Goal: Task Accomplishment & Management: Use online tool/utility

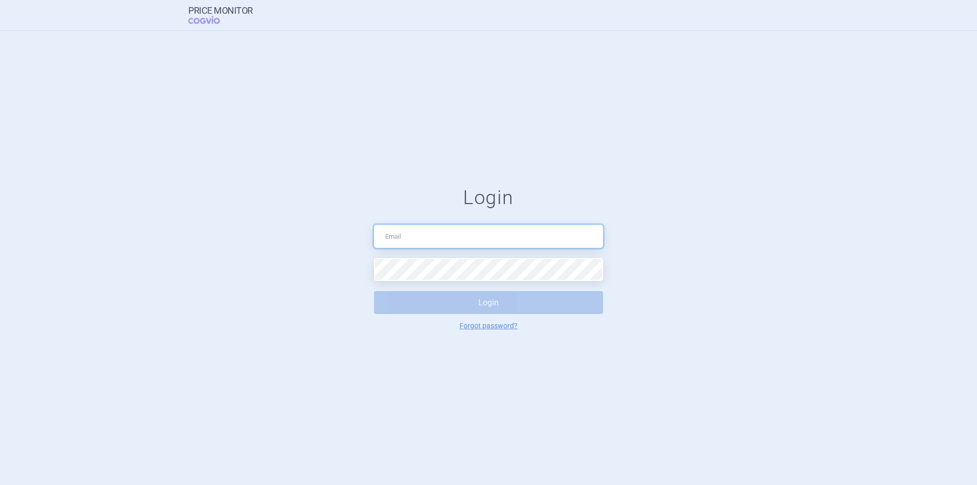
click at [413, 230] on input "text" at bounding box center [488, 236] width 229 height 23
type input "nikola.odlozilikova@vzp.cz"
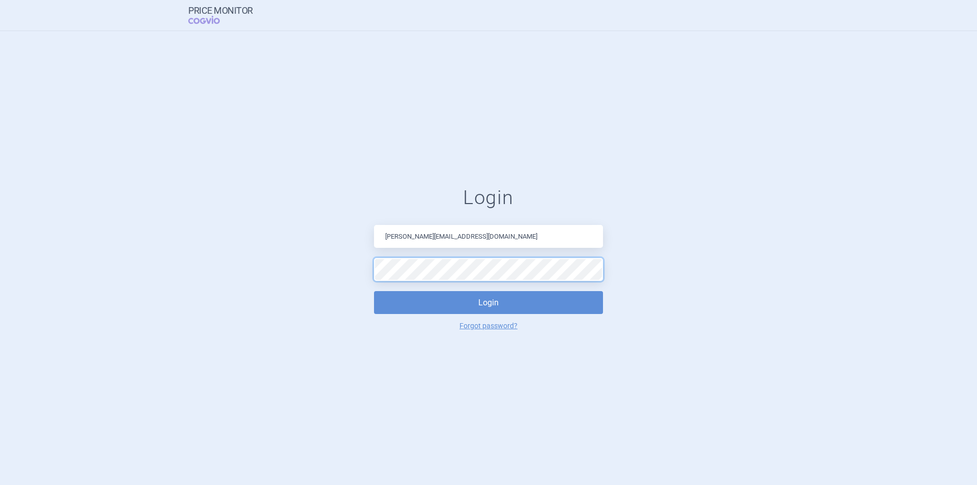
click at [374, 291] on button "Login" at bounding box center [488, 302] width 229 height 23
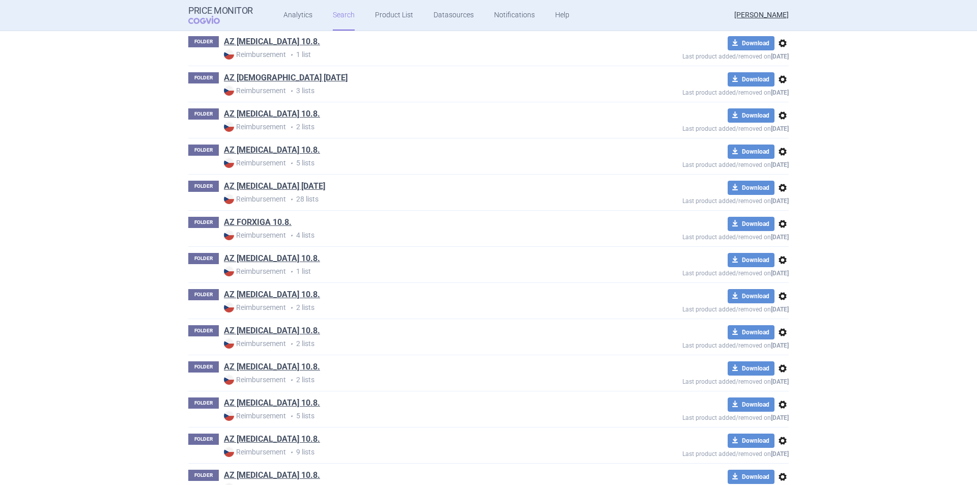
scroll to position [3713, 0]
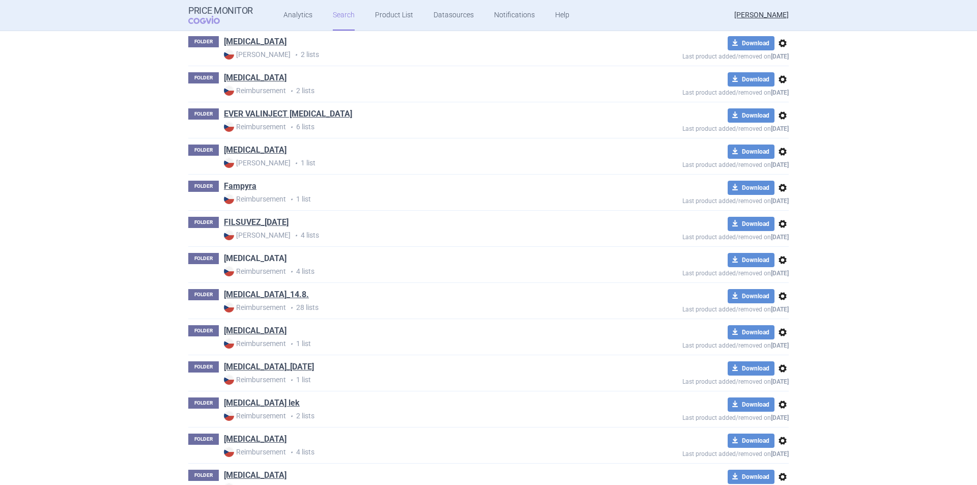
click at [242, 258] on link "[MEDICAL_DATA]" at bounding box center [255, 258] width 63 height 11
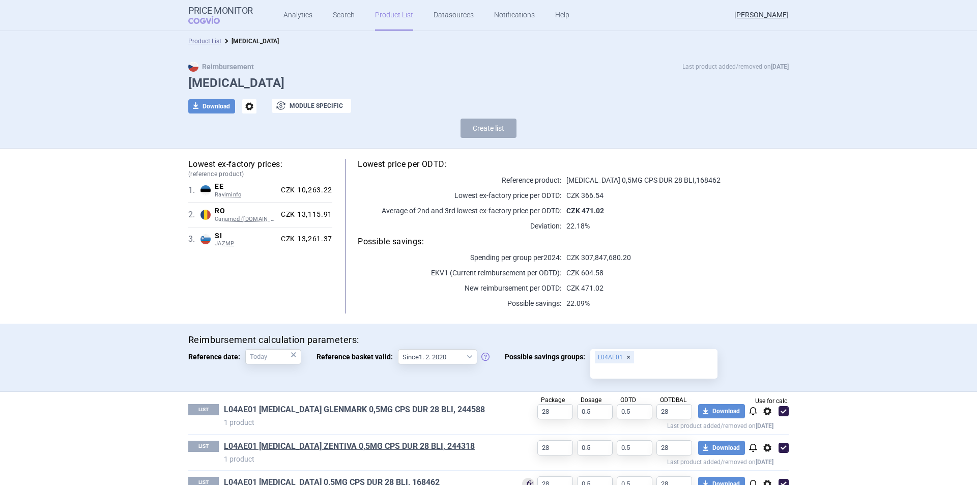
click at [376, 18] on link "Product List" at bounding box center [394, 15] width 38 height 31
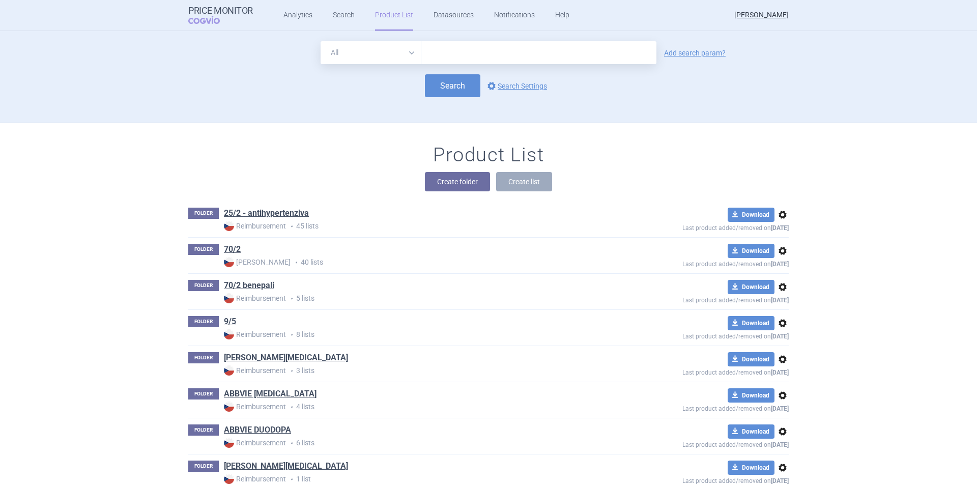
click at [493, 59] on input "text" at bounding box center [538, 52] width 235 height 23
type input "[MEDICAL_DATA]"
click button "Search" at bounding box center [452, 85] width 55 height 23
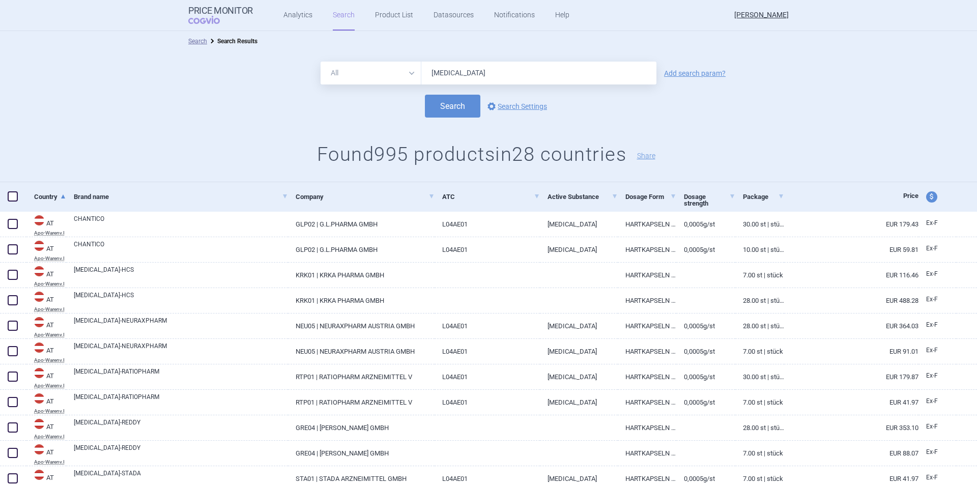
click at [344, 15] on link "Search" at bounding box center [344, 15] width 22 height 31
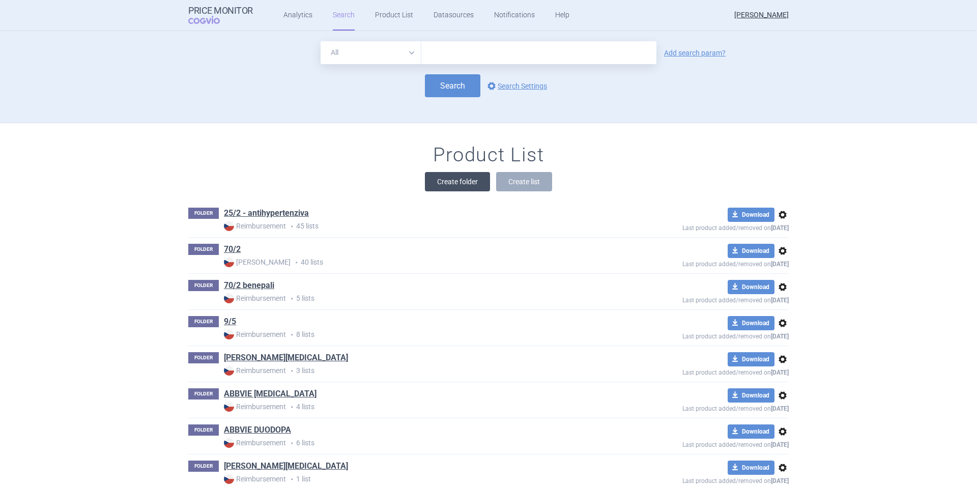
click at [455, 184] on button "Create folder" at bounding box center [457, 181] width 65 height 19
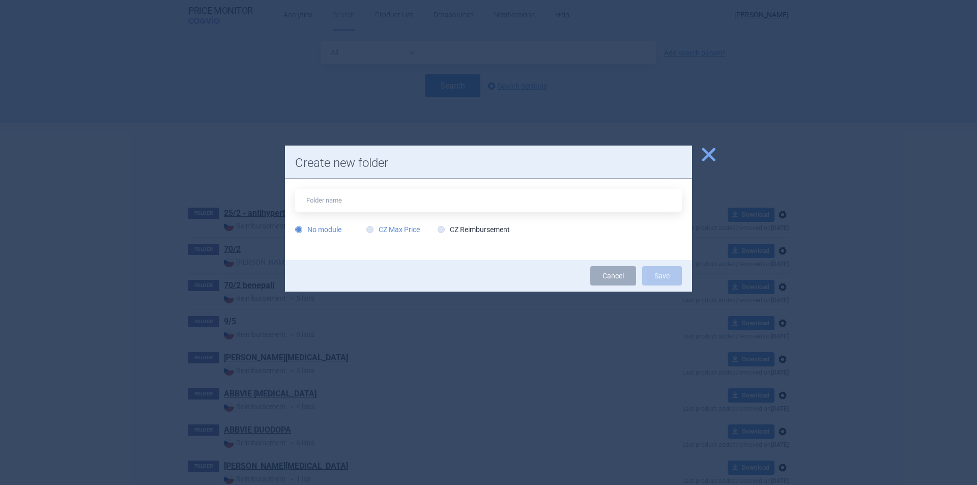
click at [374, 230] on label "CZ Max Price" at bounding box center [392, 229] width 53 height 10
click at [374, 230] on input "CZ Max Price" at bounding box center [372, 230] width 10 height 10
radio input "true"
click at [371, 202] on input "text" at bounding box center [488, 200] width 387 height 23
type input "[MEDICAL_DATA]"
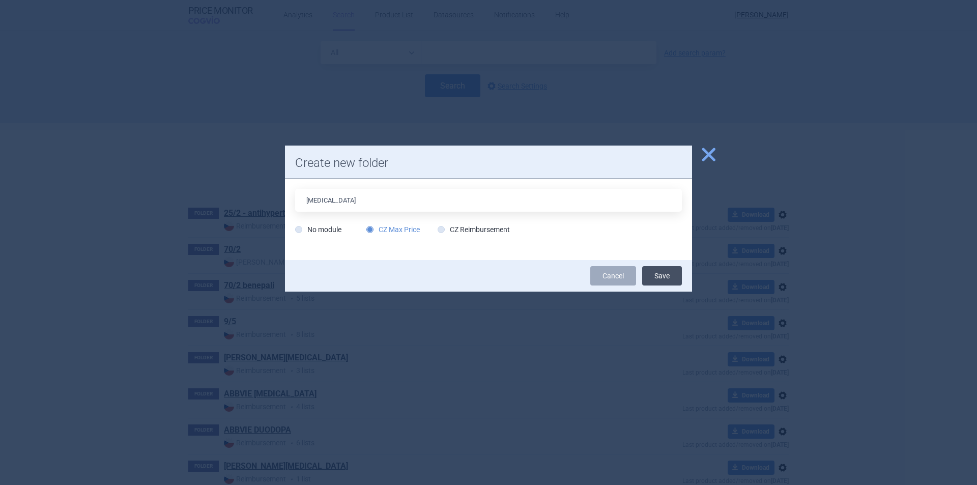
drag, startPoint x: 668, startPoint y: 278, endPoint x: 525, endPoint y: 192, distance: 166.2
click at [667, 278] on button "Save" at bounding box center [662, 275] width 40 height 19
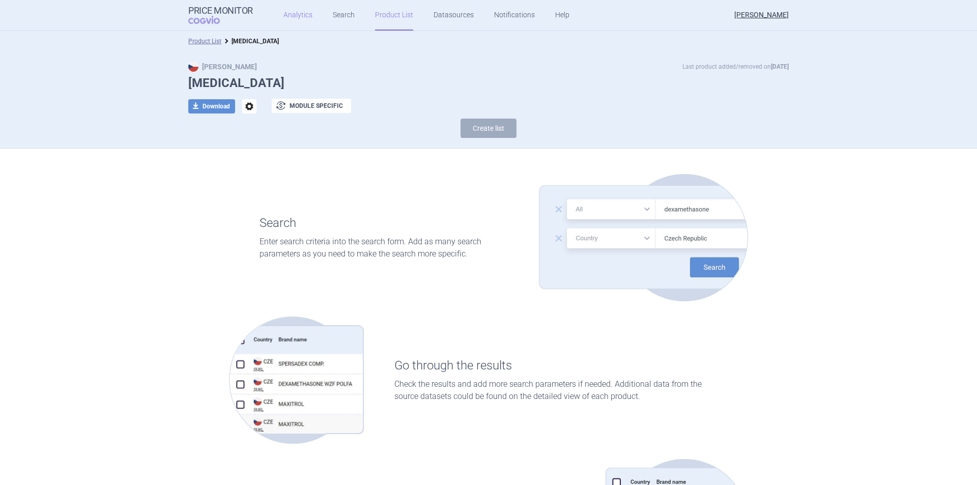
click at [295, 13] on link "Analytics" at bounding box center [297, 15] width 29 height 31
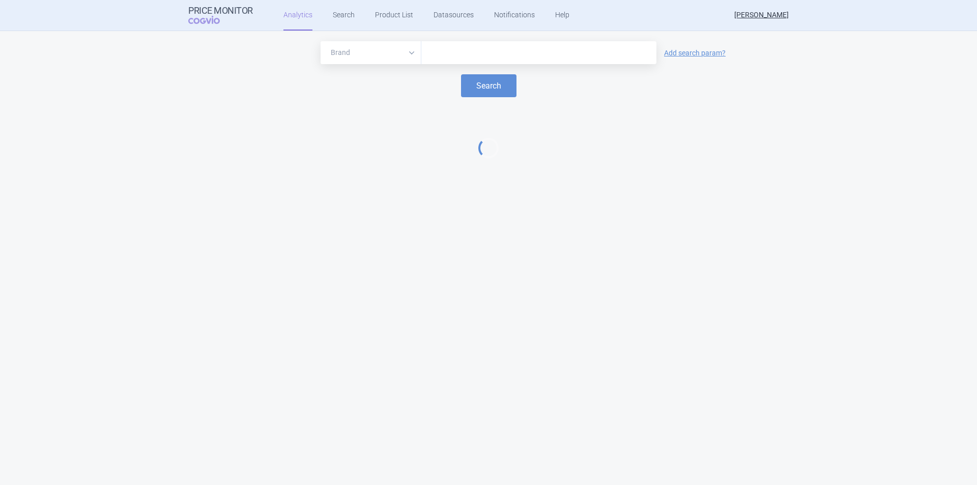
click at [453, 50] on input "text" at bounding box center [538, 52] width 225 height 13
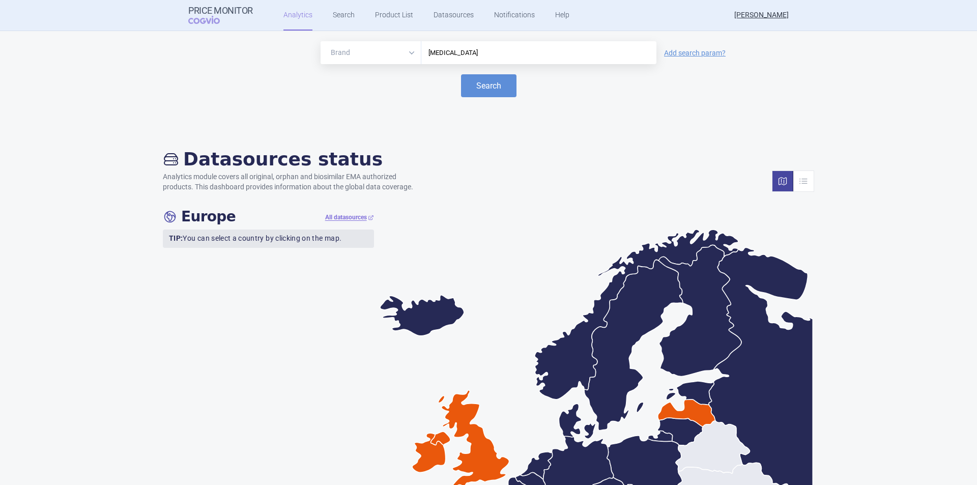
type input "[MEDICAL_DATA]"
click at [461, 74] on button "Search" at bounding box center [488, 85] width 55 height 23
click at [390, 11] on link "Product List" at bounding box center [394, 15] width 38 height 31
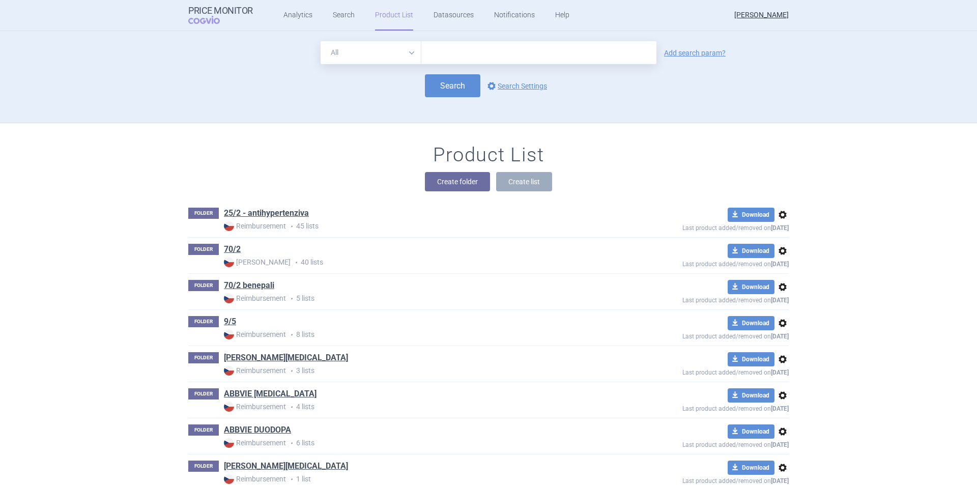
click at [483, 144] on h1 "Product List" at bounding box center [488, 155] width 111 height 23
click at [488, 55] on input "text" at bounding box center [538, 52] width 235 height 23
type input "[MEDICAL_DATA] zentiva"
click button "Search" at bounding box center [452, 85] width 55 height 23
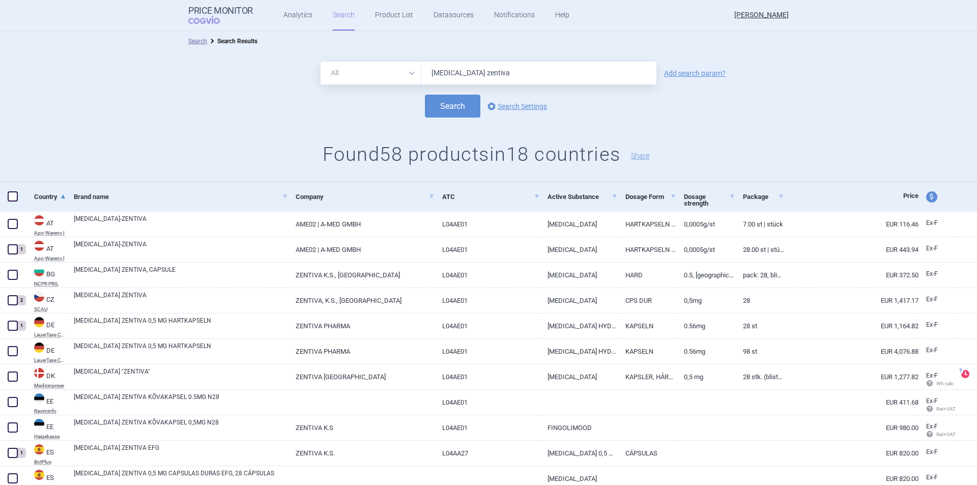
click at [926, 197] on span "price and currency" at bounding box center [931, 196] width 11 height 11
select select "ex-factory"
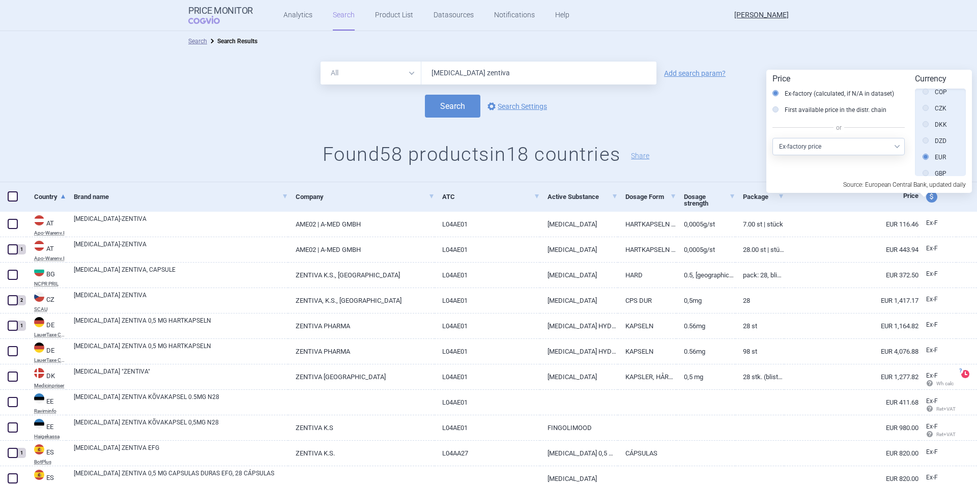
scroll to position [153, 0]
click at [927, 128] on icon at bounding box center [926, 126] width 6 height 6
click at [927, 128] on input "CZK" at bounding box center [928, 127] width 10 height 10
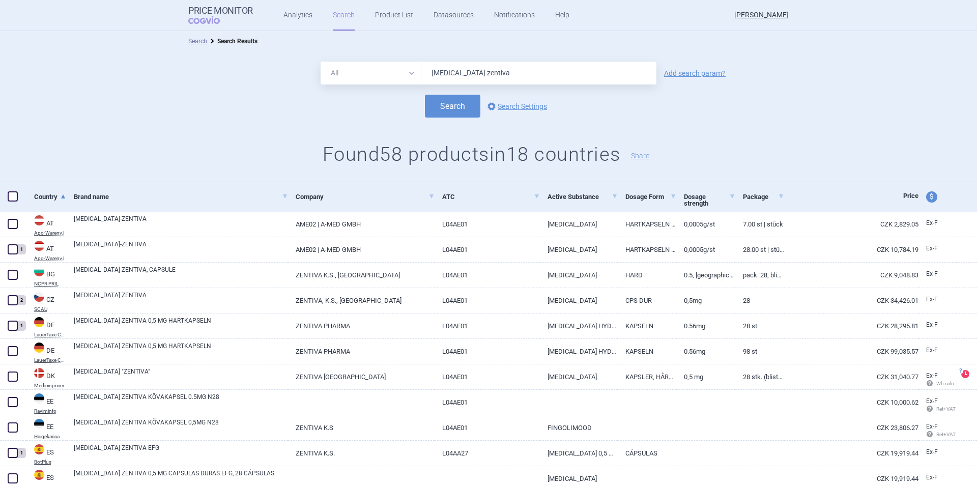
click at [878, 47] on div "Search Search Results" at bounding box center [488, 41] width 977 height 20
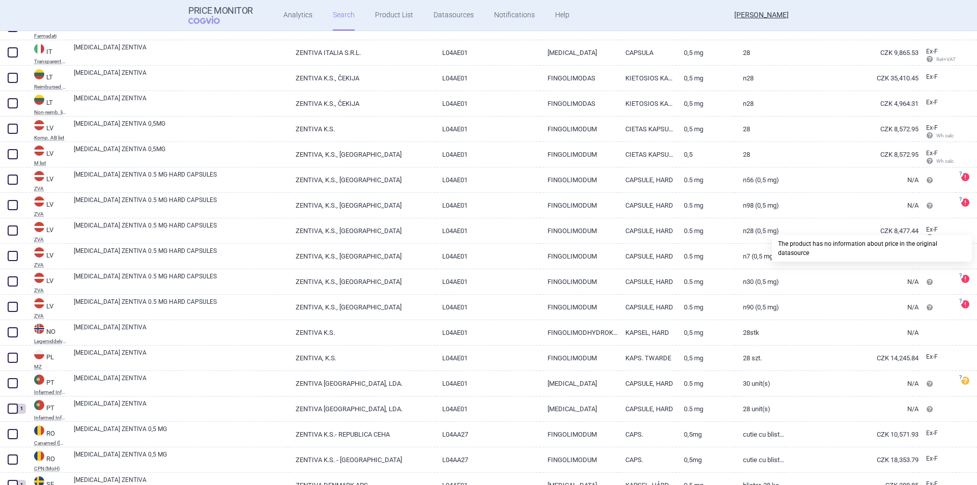
scroll to position [1236, 0]
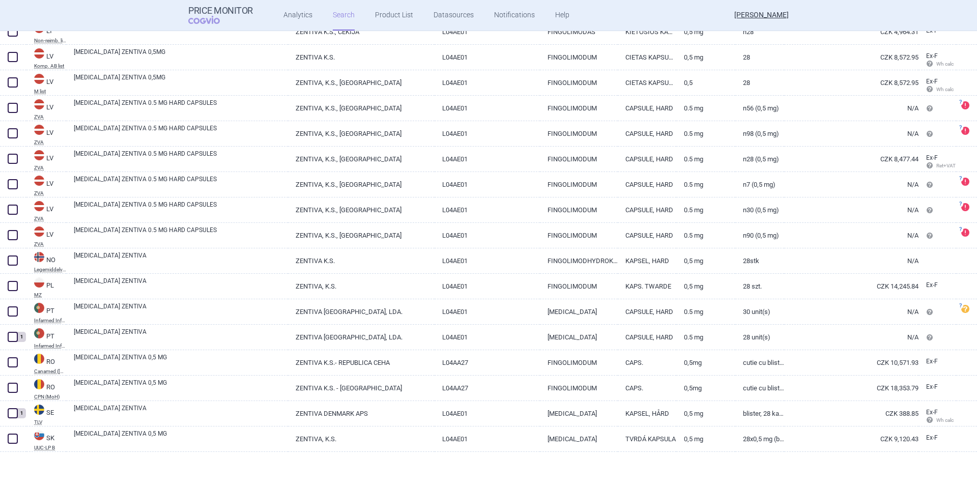
click at [353, 466] on div at bounding box center [488, 468] width 977 height 33
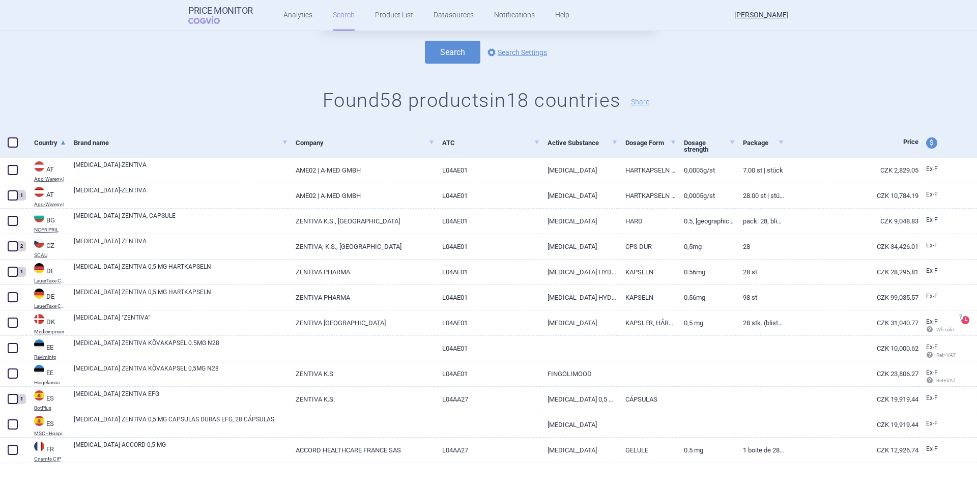
scroll to position [0, 0]
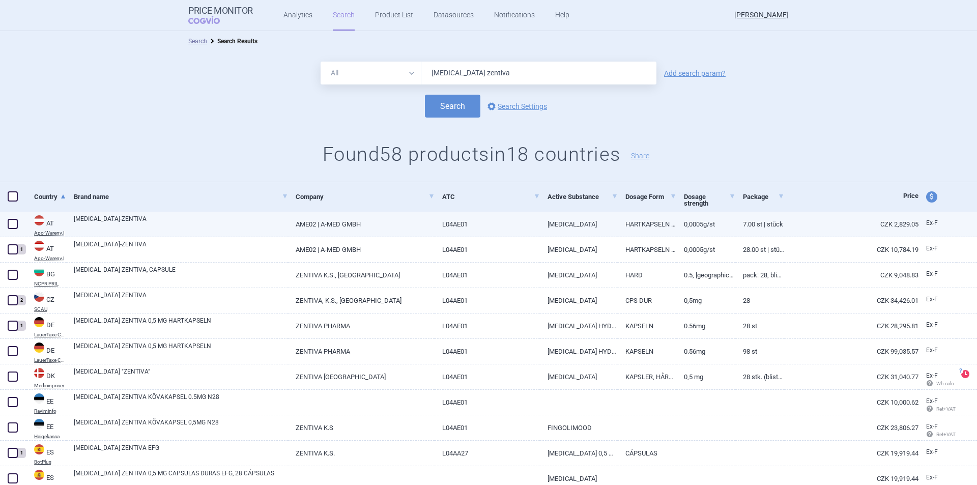
click at [14, 224] on span at bounding box center [13, 224] width 10 height 10
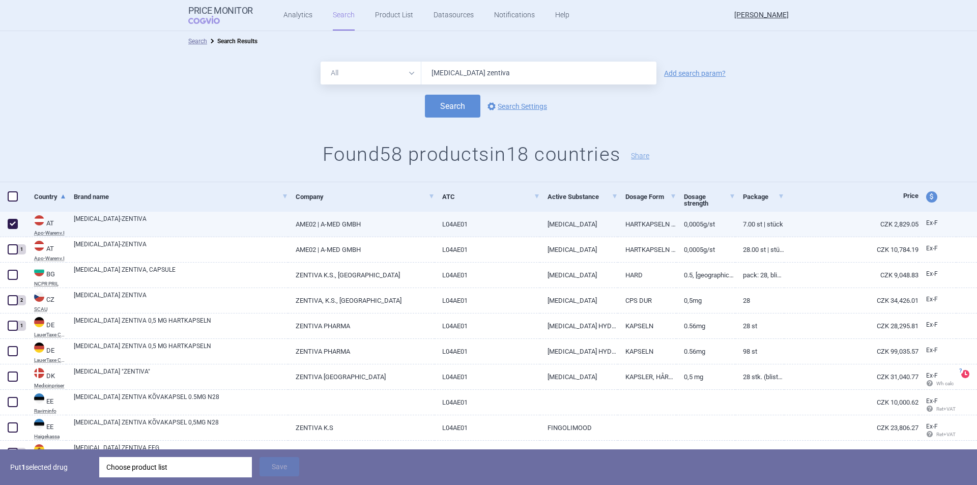
click at [8, 225] on span at bounding box center [13, 224] width 10 height 10
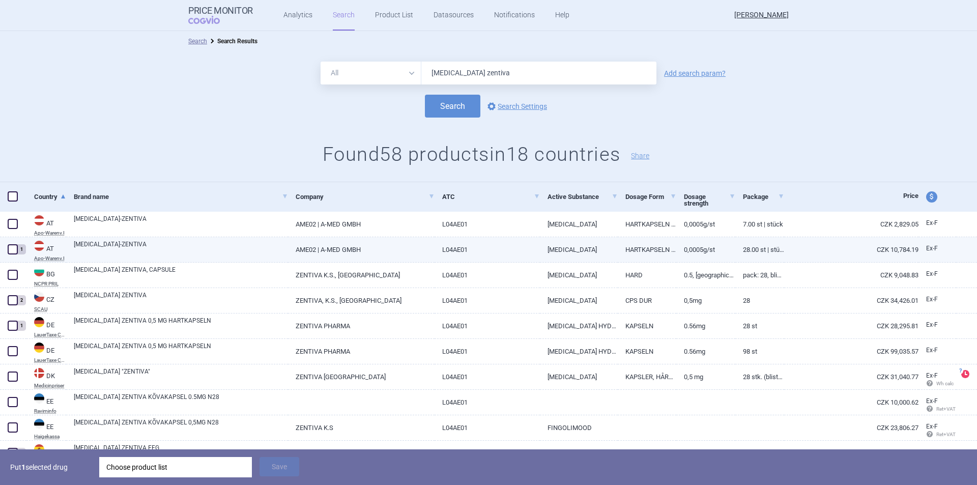
checkbox input "false"
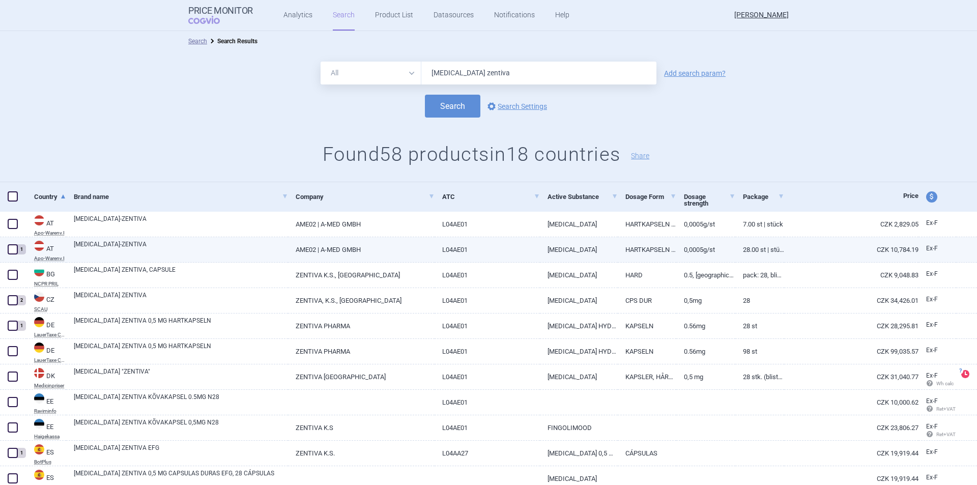
click at [12, 249] on span at bounding box center [13, 249] width 10 height 10
checkbox input "true"
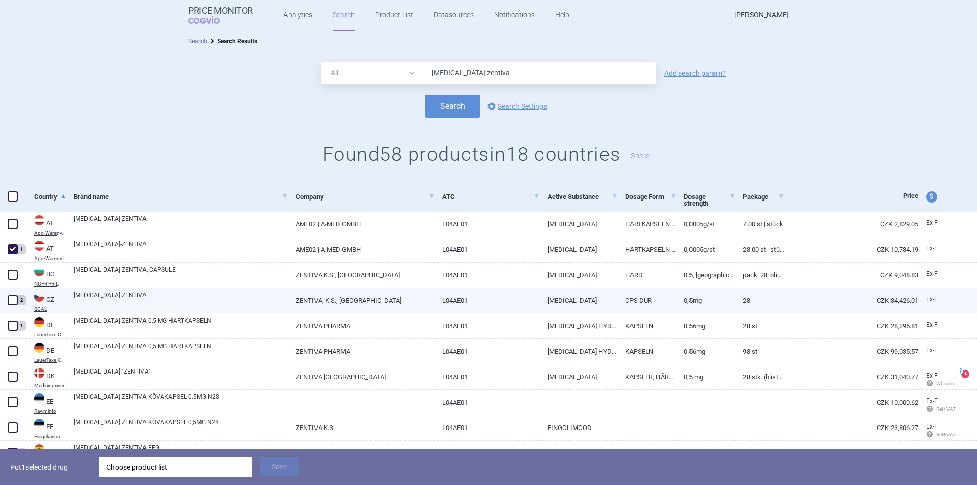
click at [12, 299] on span at bounding box center [13, 300] width 10 height 10
checkbox input "true"
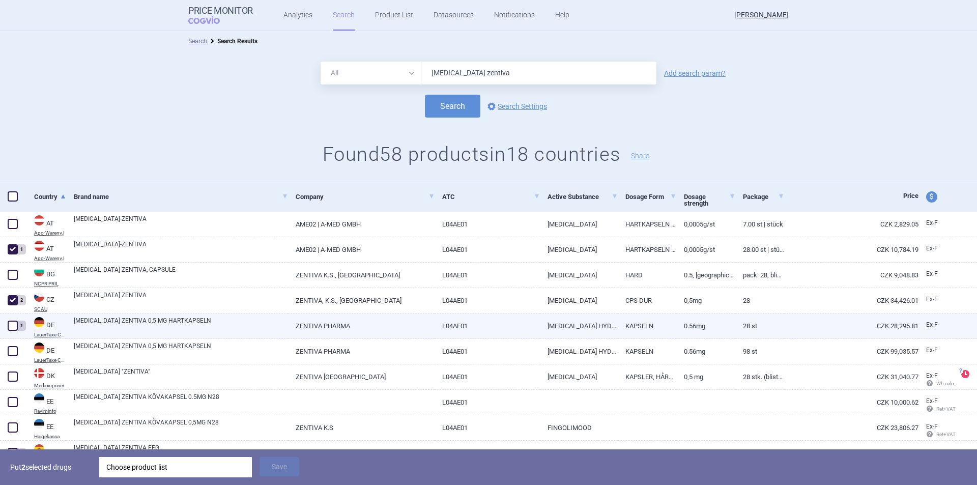
click at [10, 324] on span at bounding box center [13, 326] width 10 height 10
checkbox input "true"
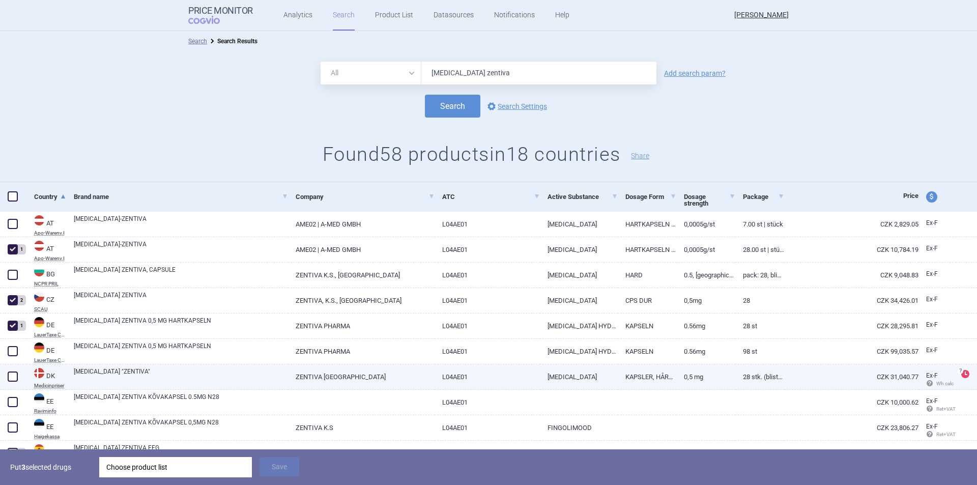
click at [14, 376] on span at bounding box center [13, 377] width 10 height 10
checkbox input "true"
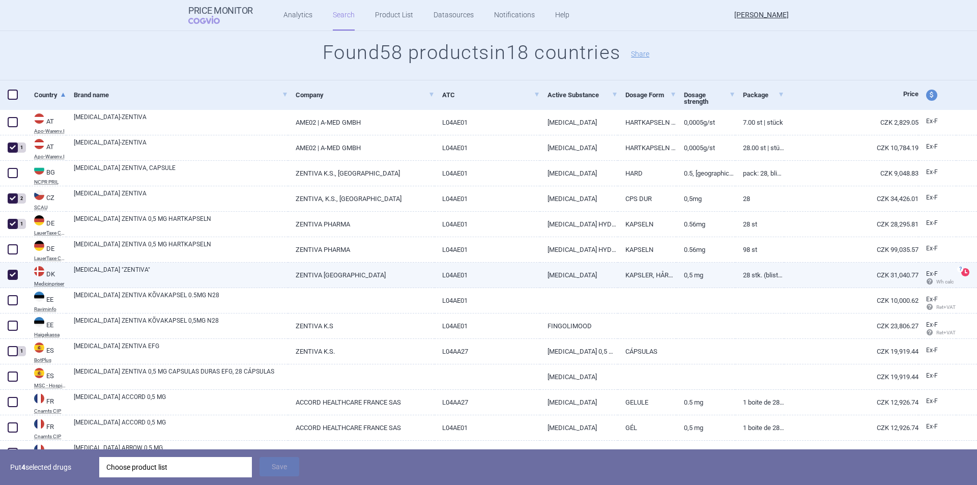
scroll to position [153, 0]
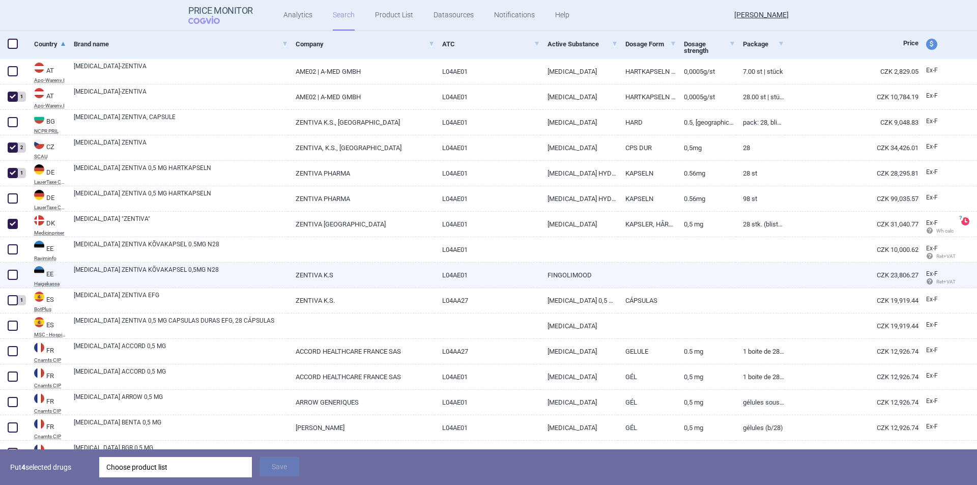
click at [13, 270] on span at bounding box center [13, 275] width 10 height 10
checkbox input "true"
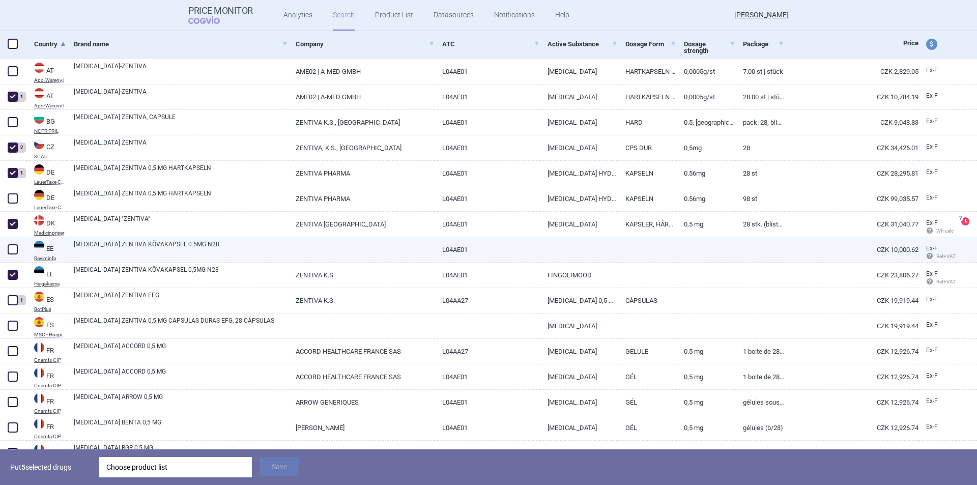
click at [13, 251] on span at bounding box center [13, 249] width 10 height 10
checkbox input "true"
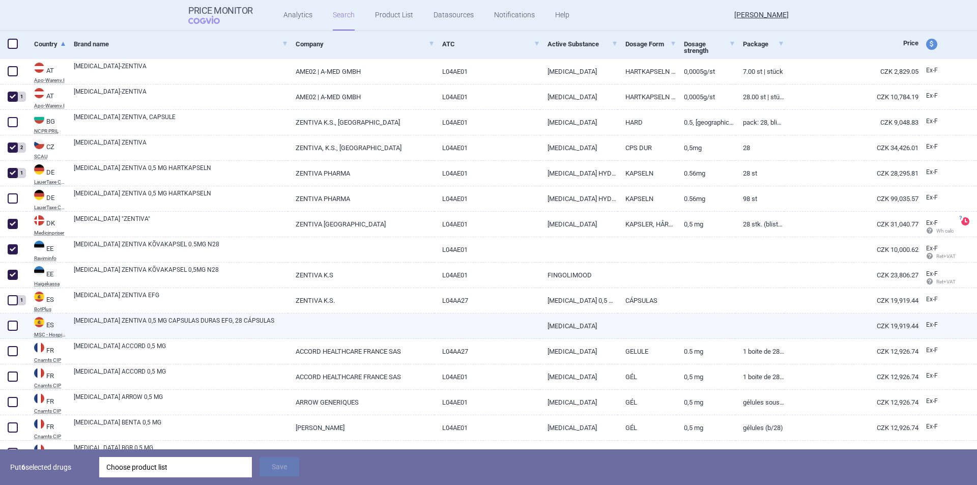
click at [11, 323] on span at bounding box center [13, 326] width 10 height 10
checkbox input "true"
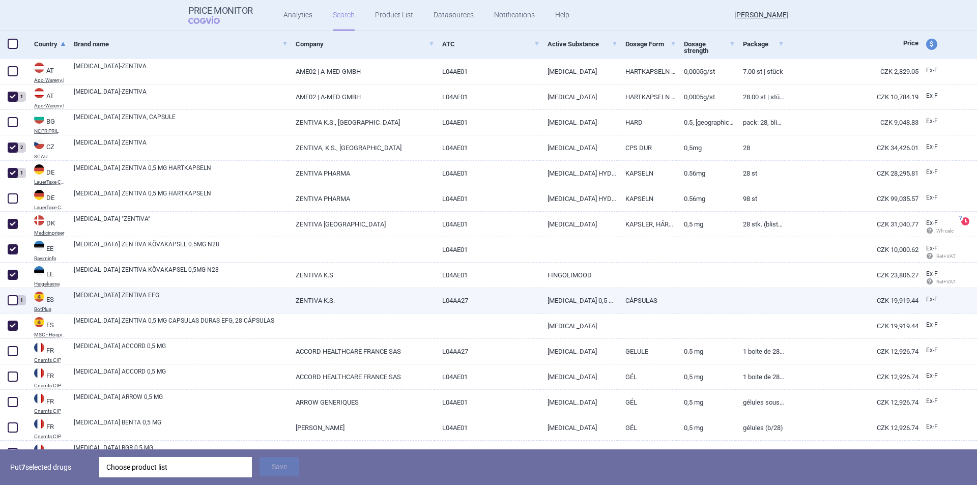
click at [11, 303] on span at bounding box center [13, 300] width 10 height 10
checkbox input "true"
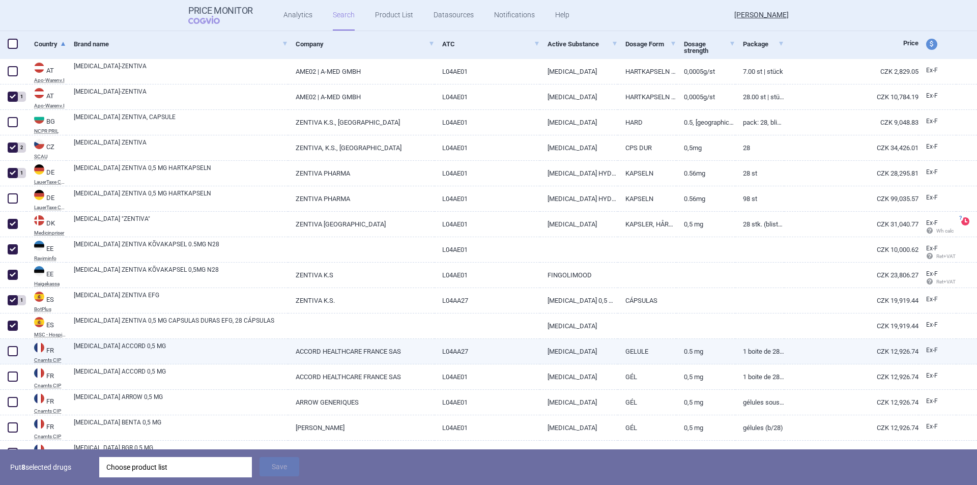
click at [12, 352] on span at bounding box center [13, 351] width 10 height 10
checkbox input "true"
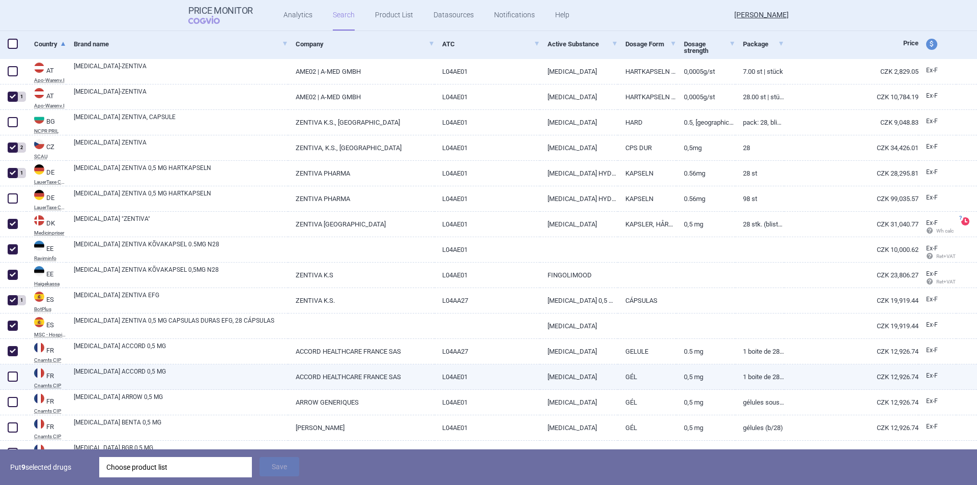
click at [9, 376] on span at bounding box center [13, 377] width 10 height 10
checkbox input "true"
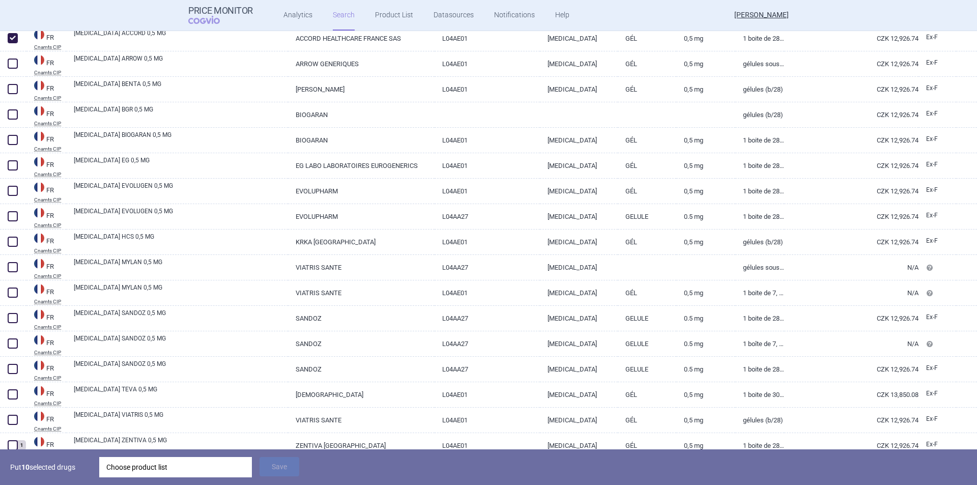
scroll to position [509, 0]
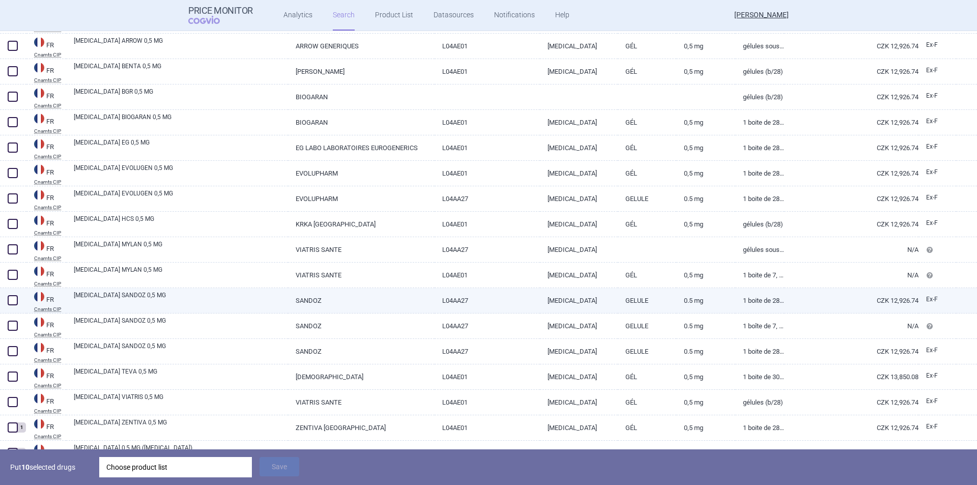
click at [9, 299] on span at bounding box center [13, 300] width 10 height 10
checkbox input "true"
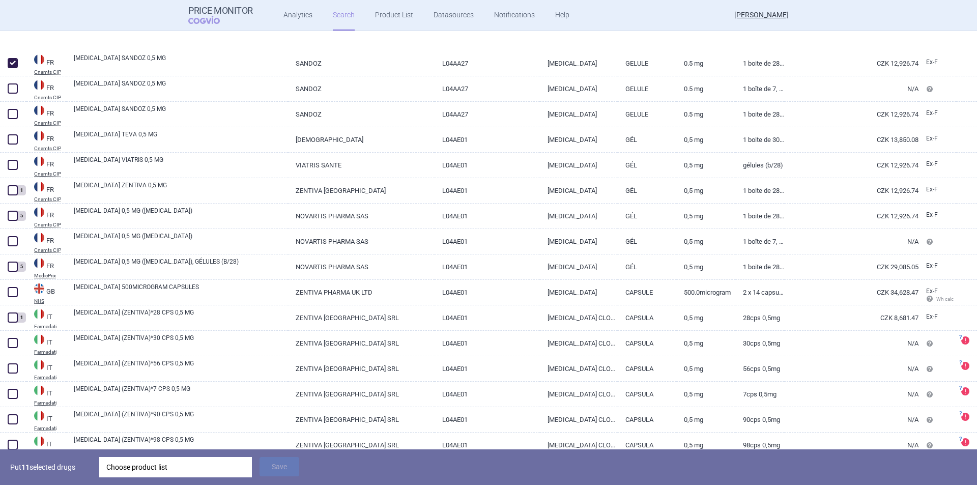
scroll to position [814, 0]
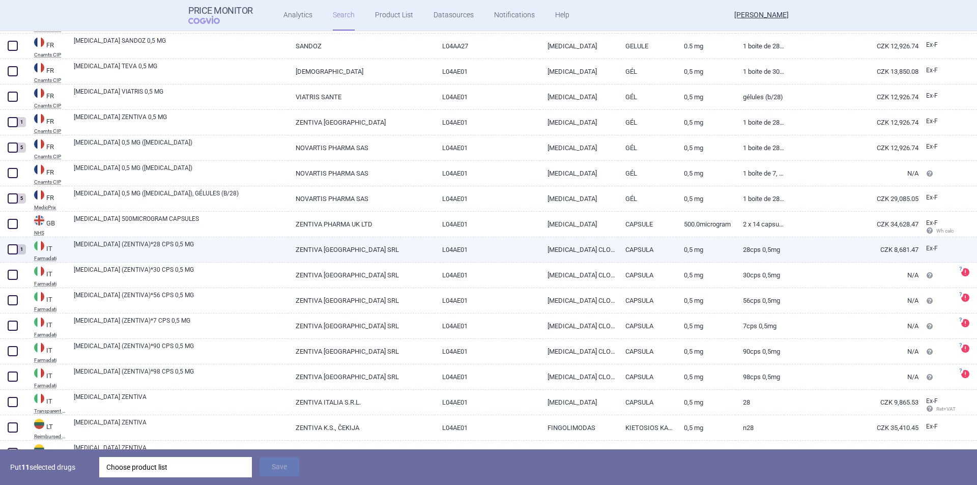
click at [11, 250] on span at bounding box center [13, 249] width 10 height 10
checkbox input "true"
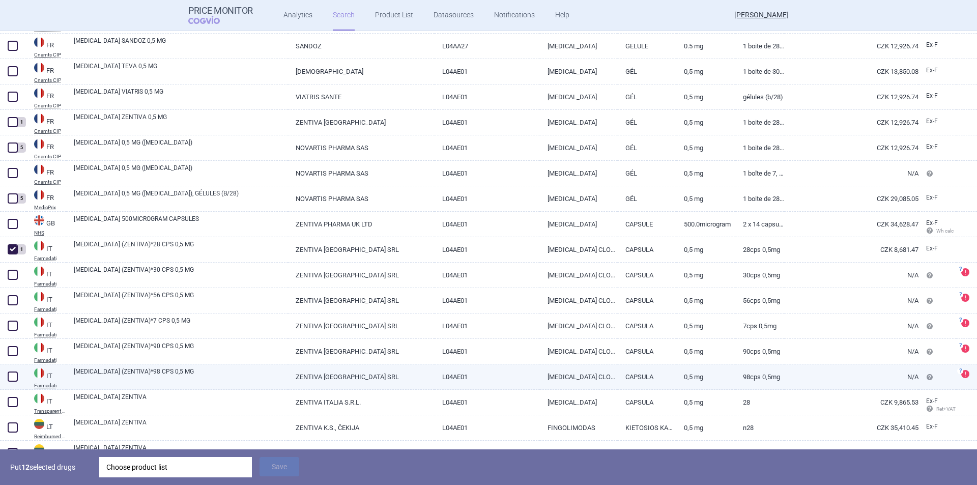
scroll to position [865, 0]
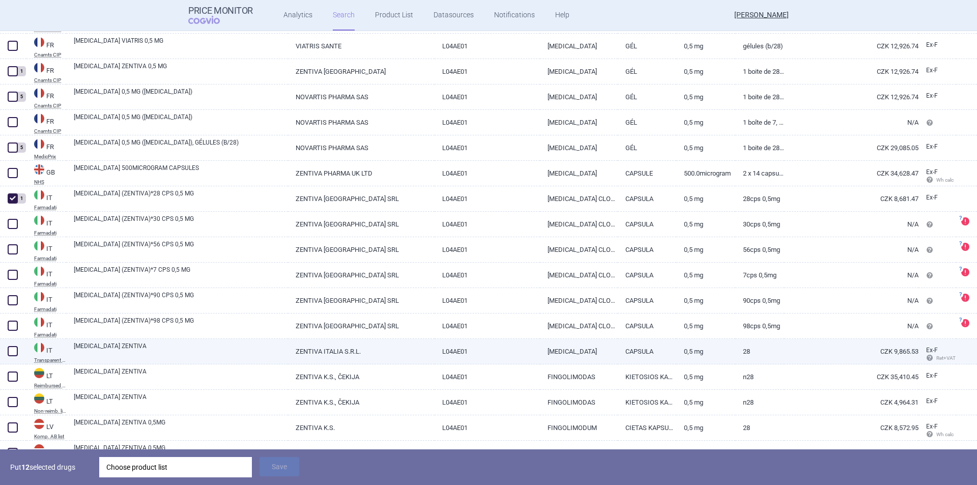
click at [11, 350] on span at bounding box center [13, 351] width 10 height 10
checkbox input "true"
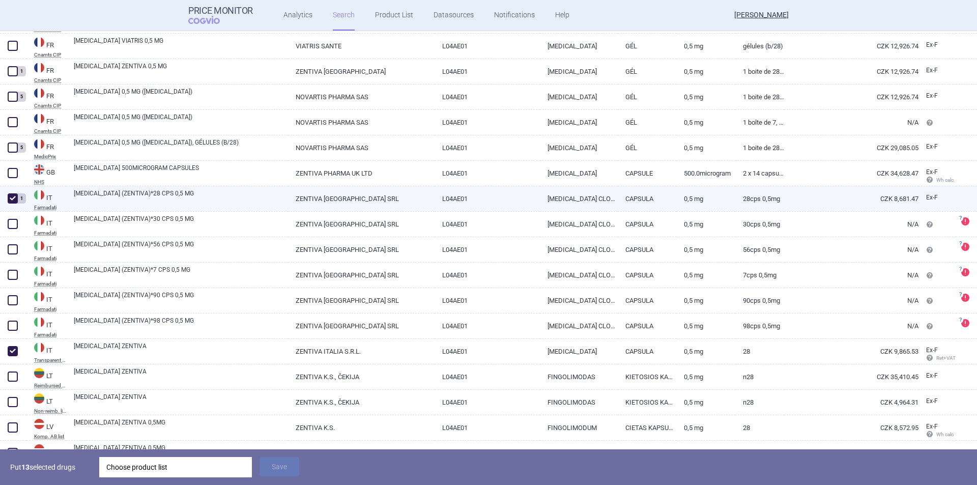
click at [11, 199] on span at bounding box center [13, 198] width 10 height 10
checkbox input "false"
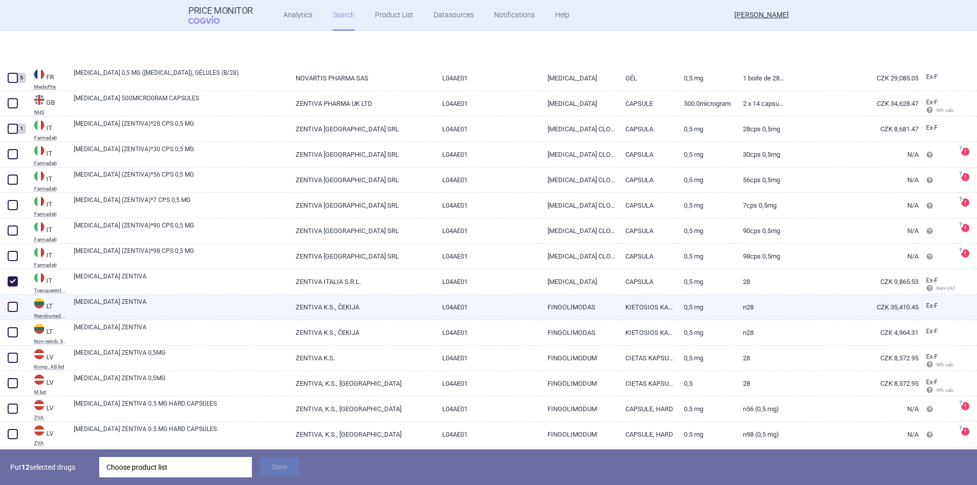
scroll to position [1018, 0]
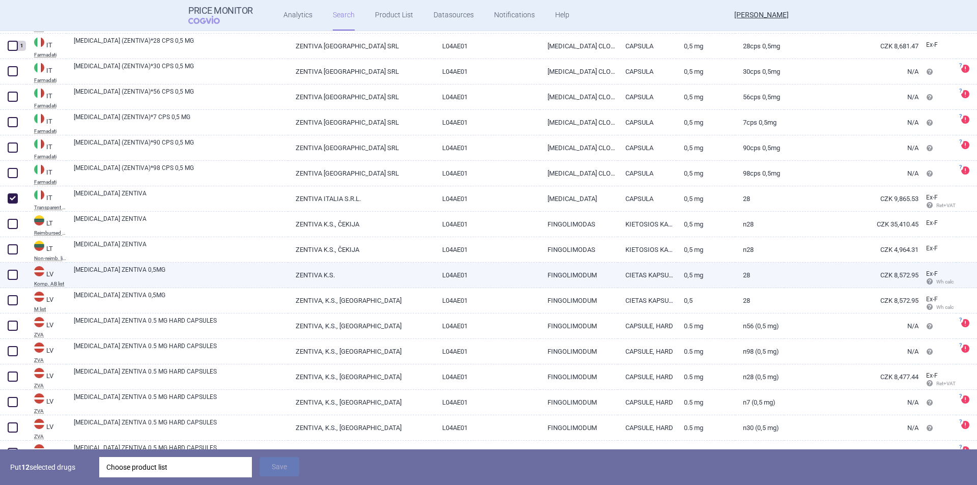
click at [11, 273] on span at bounding box center [13, 275] width 10 height 10
checkbox input "true"
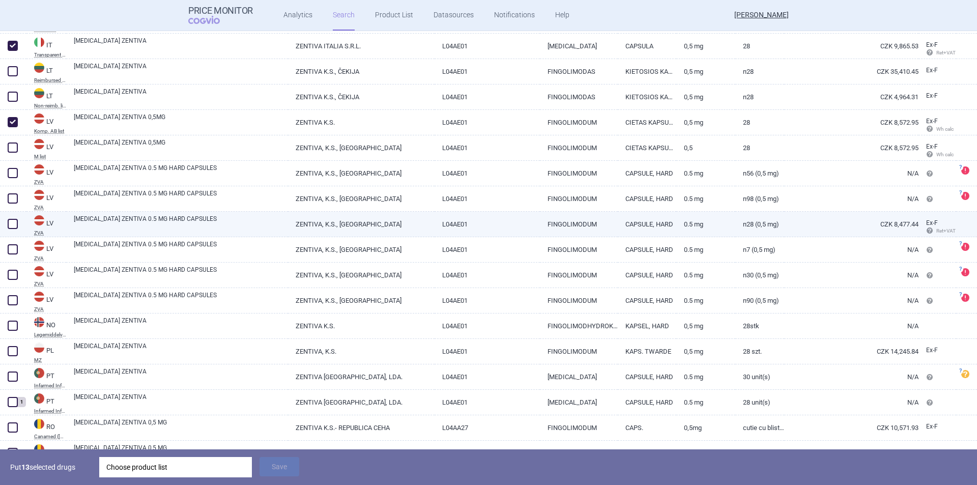
scroll to position [1271, 0]
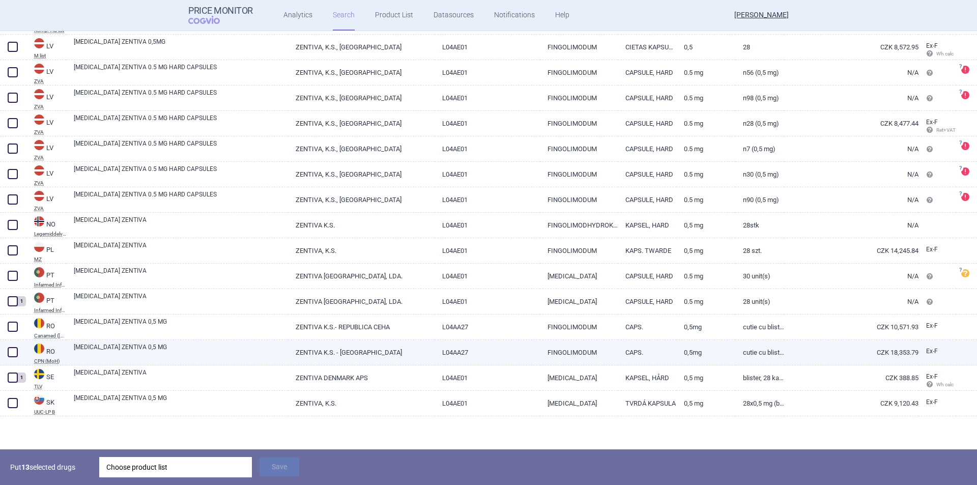
click at [11, 353] on span at bounding box center [13, 352] width 10 height 10
checkbox input "true"
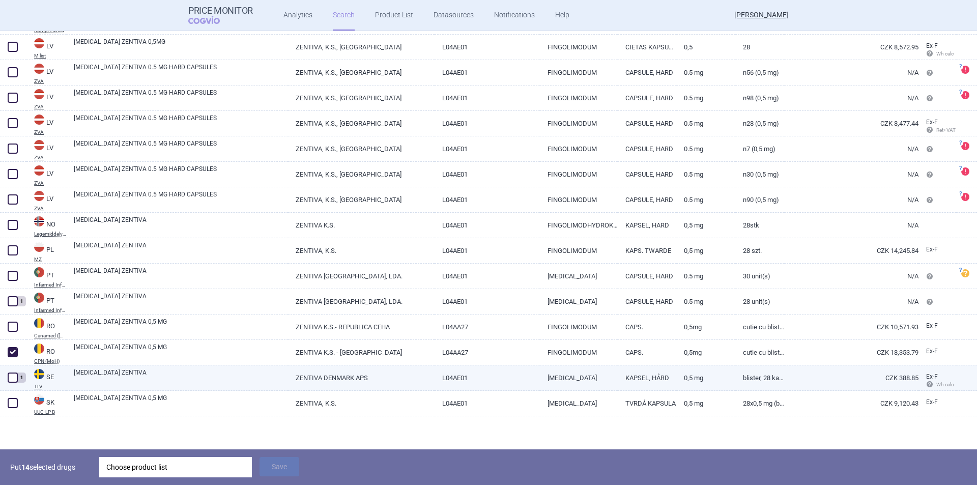
click at [14, 377] on span at bounding box center [13, 378] width 10 height 10
checkbox input "true"
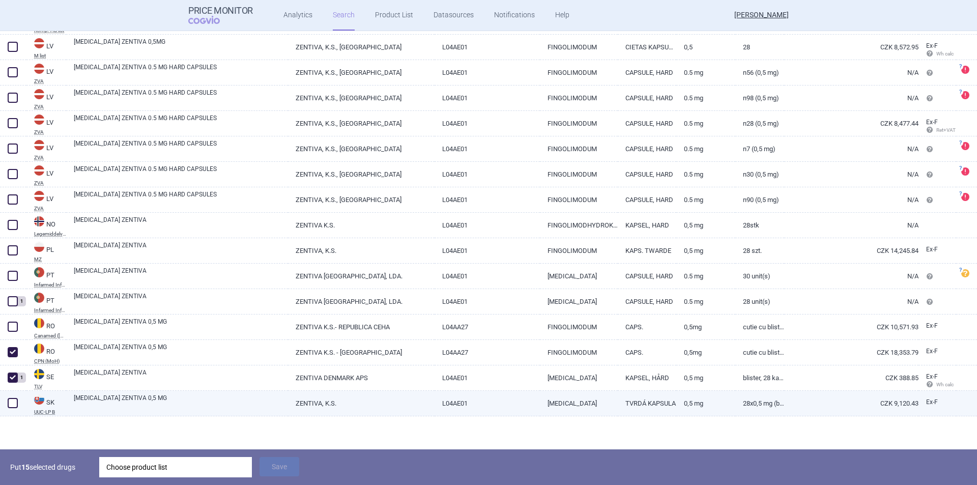
click at [12, 402] on span at bounding box center [13, 403] width 10 height 10
checkbox input "true"
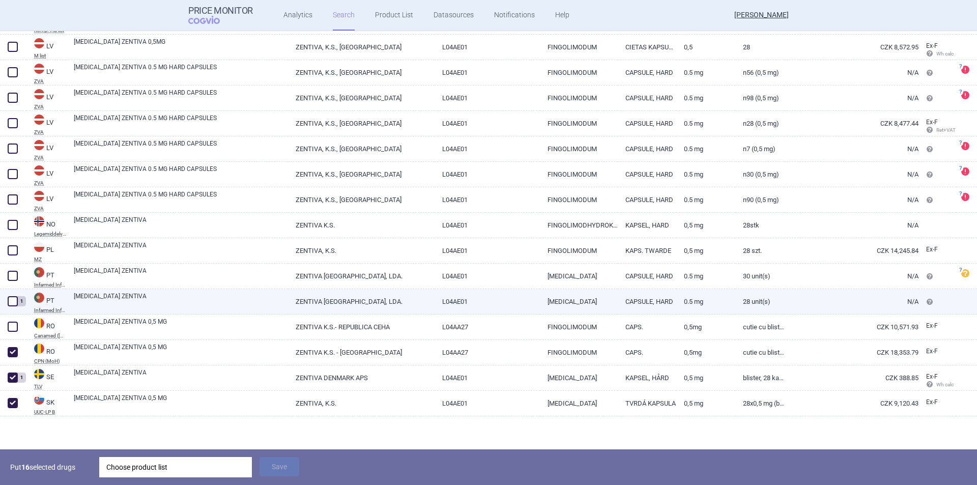
scroll to position [1220, 0]
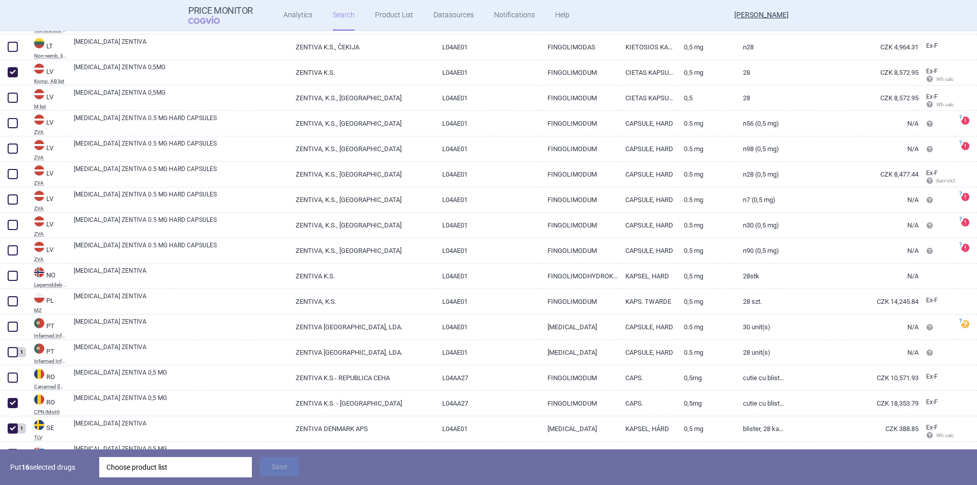
click at [203, 467] on div "Choose product list" at bounding box center [175, 467] width 138 height 20
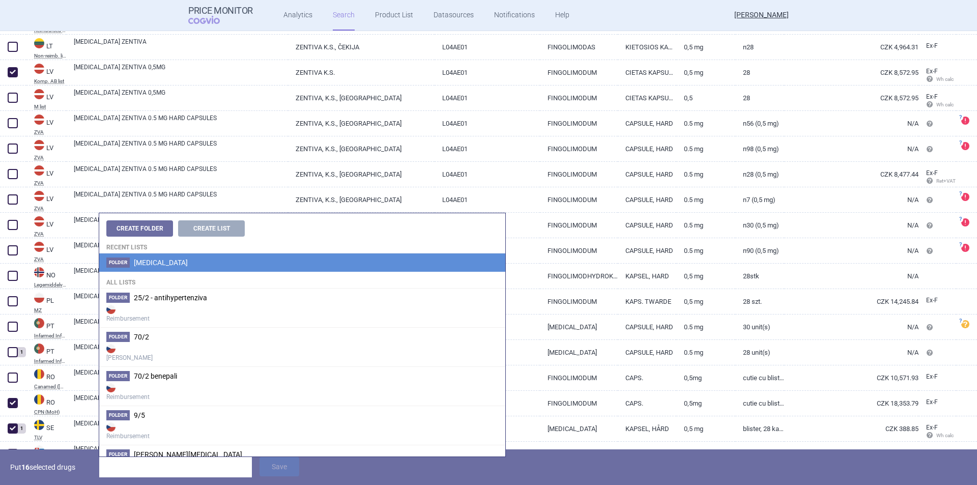
click at [183, 261] on li "Folder Fingolimod" at bounding box center [302, 262] width 406 height 18
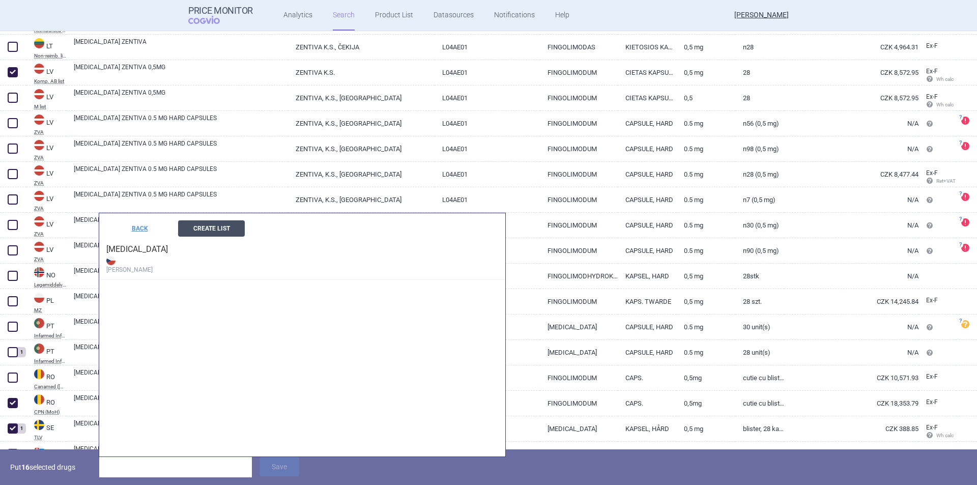
click at [195, 230] on button "Create List" at bounding box center [211, 228] width 67 height 16
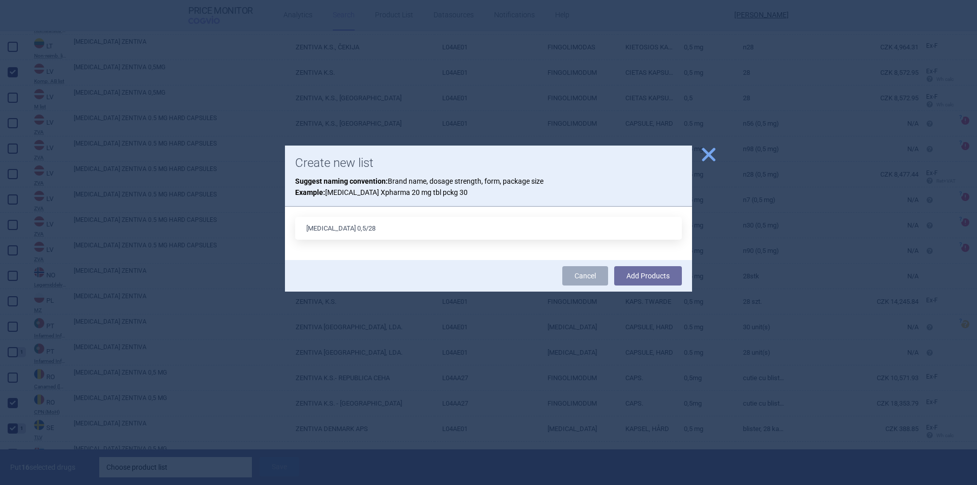
type input "fingolimod 0,5/28"
click at [614, 266] on button "Add Products" at bounding box center [648, 275] width 68 height 19
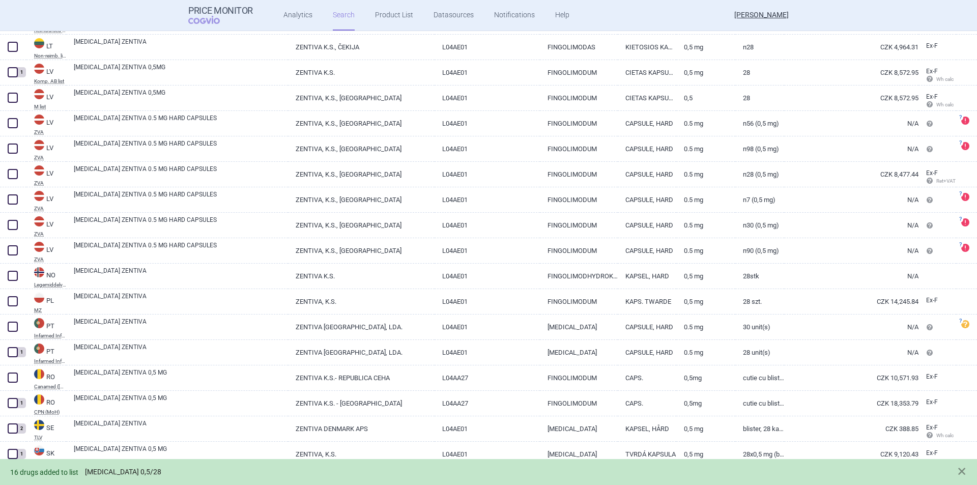
click at [126, 471] on link "fingolimod 0,5/28" at bounding box center [123, 472] width 76 height 9
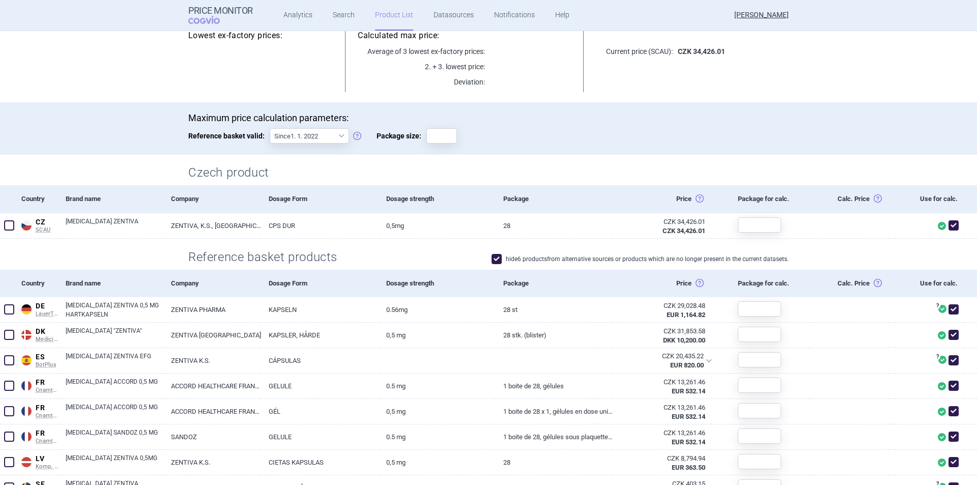
scroll to position [6, 0]
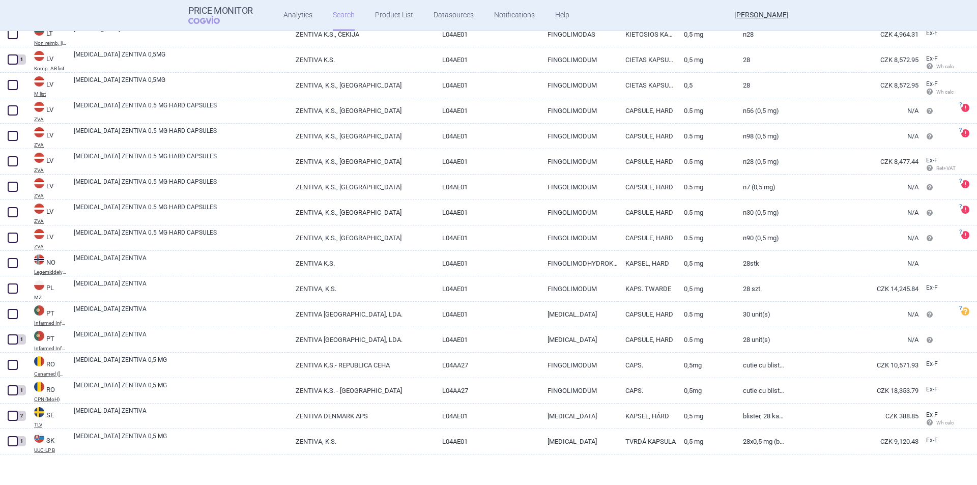
scroll to position [1236, 0]
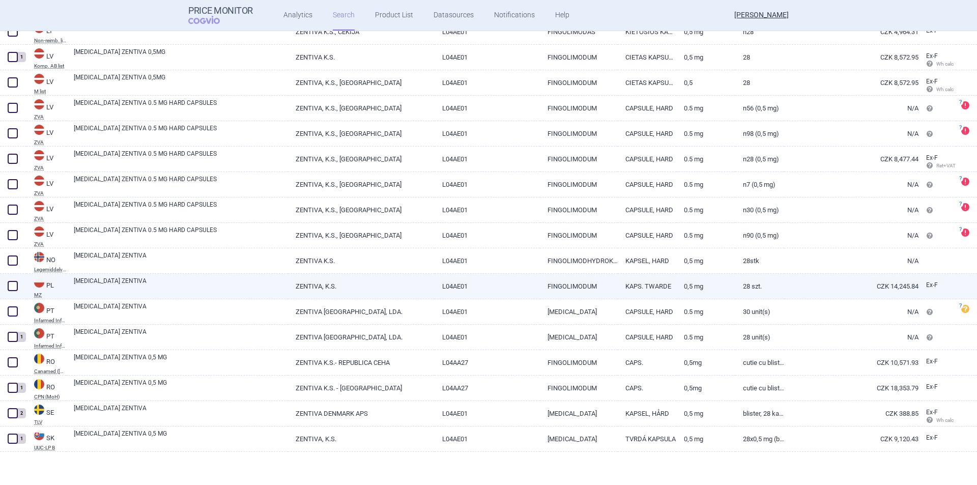
click at [13, 288] on span at bounding box center [13, 286] width 10 height 10
checkbox input "true"
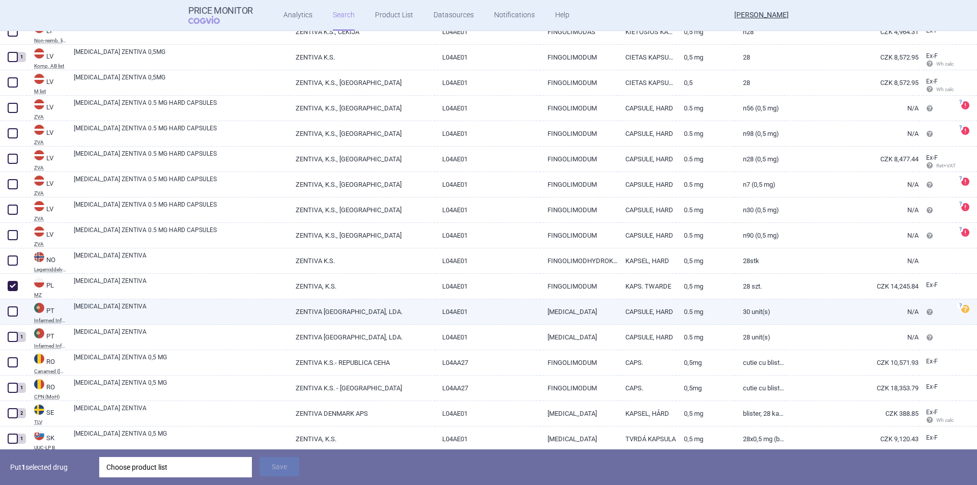
click at [13, 310] on span at bounding box center [13, 311] width 10 height 10
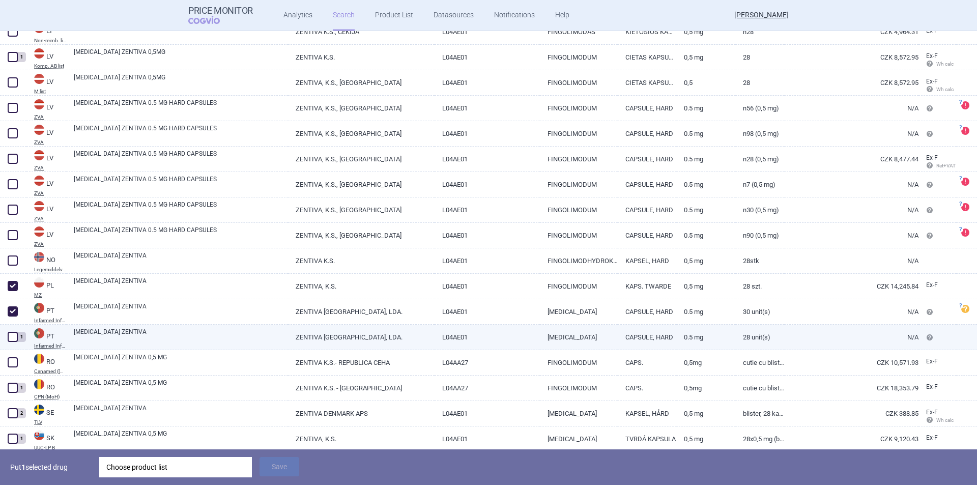
checkbox input "true"
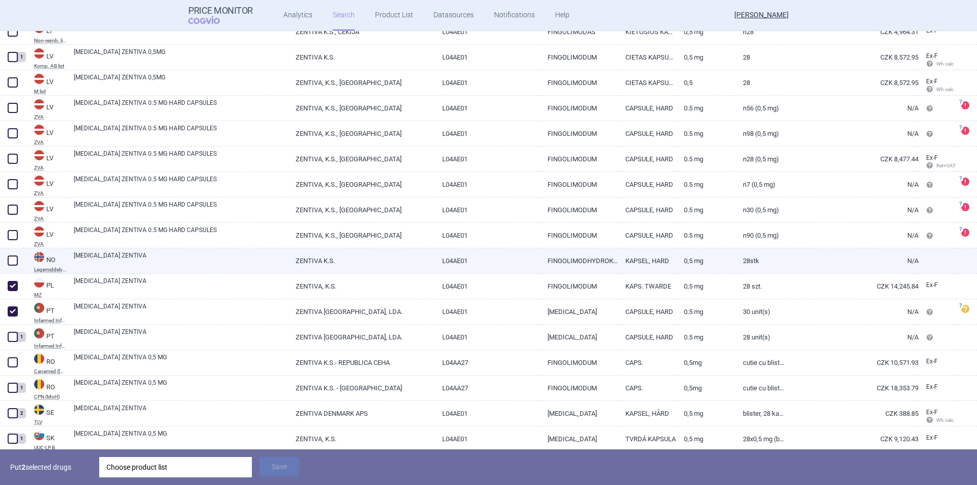
click at [12, 261] on span at bounding box center [13, 260] width 10 height 10
checkbox input "true"
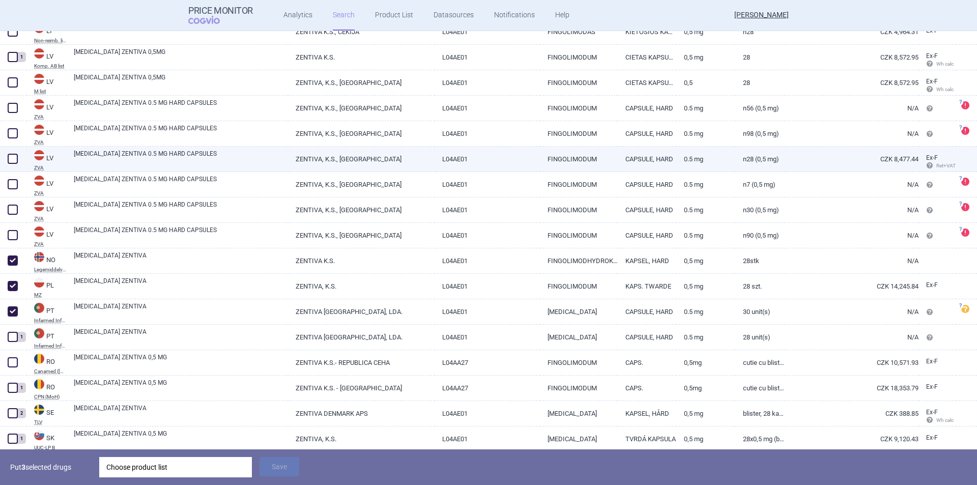
scroll to position [1134, 0]
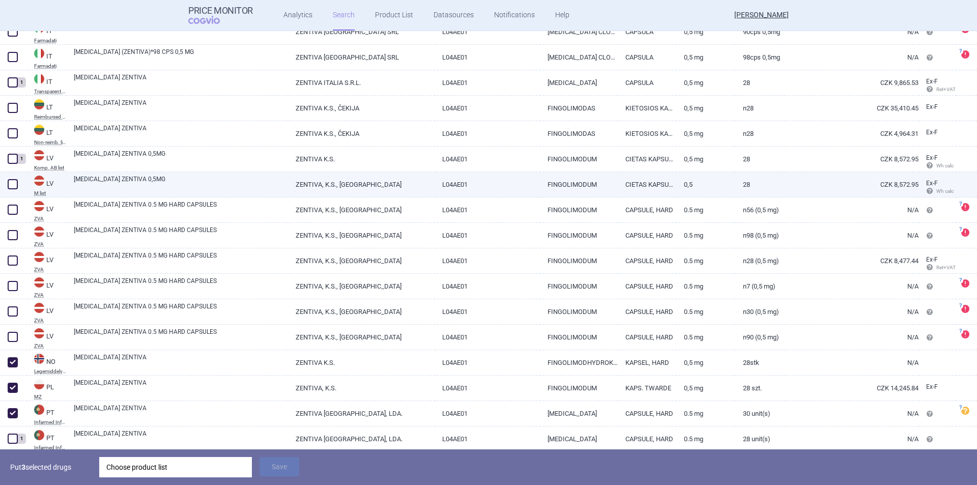
click at [11, 183] on span at bounding box center [13, 184] width 10 height 10
checkbox input "true"
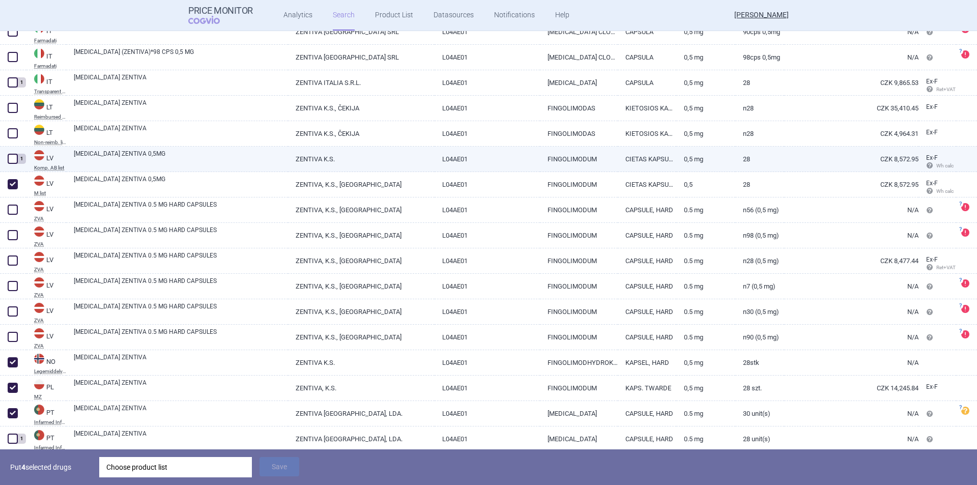
scroll to position [1083, 0]
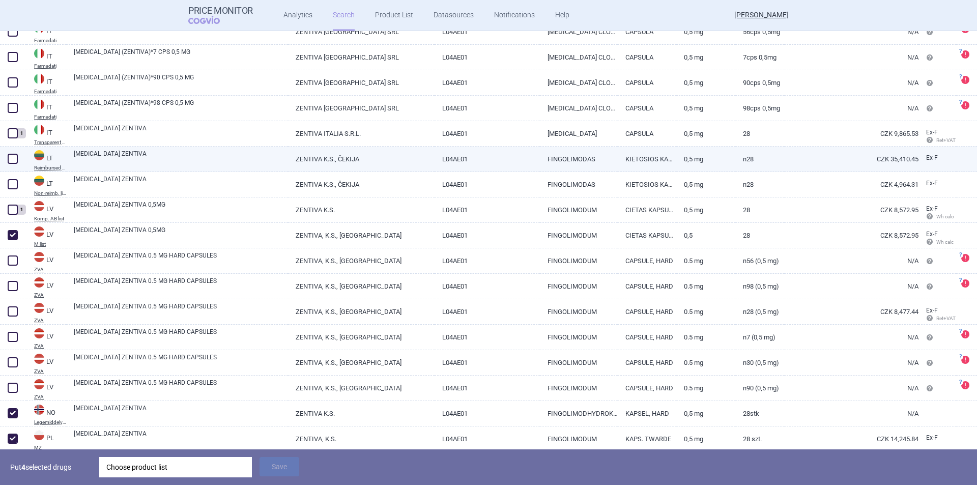
click at [13, 158] on span at bounding box center [13, 159] width 10 height 10
checkbox input "true"
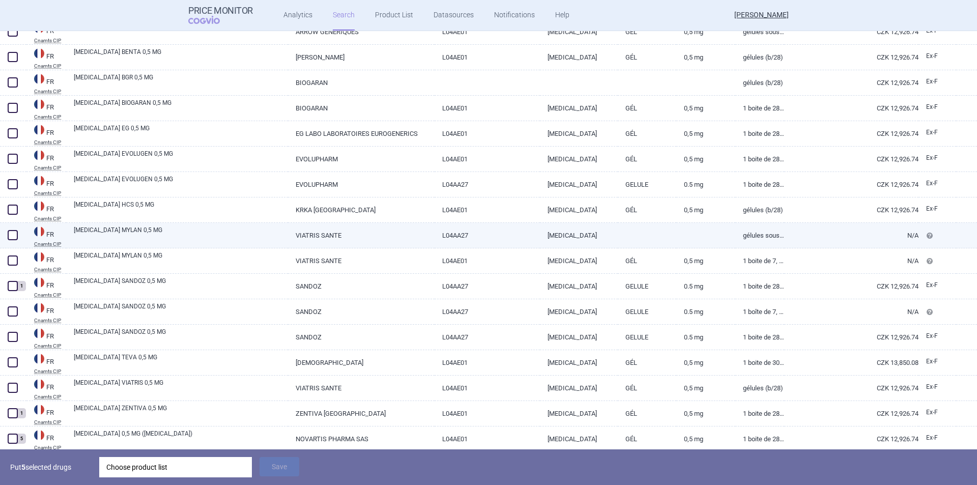
scroll to position [472, 0]
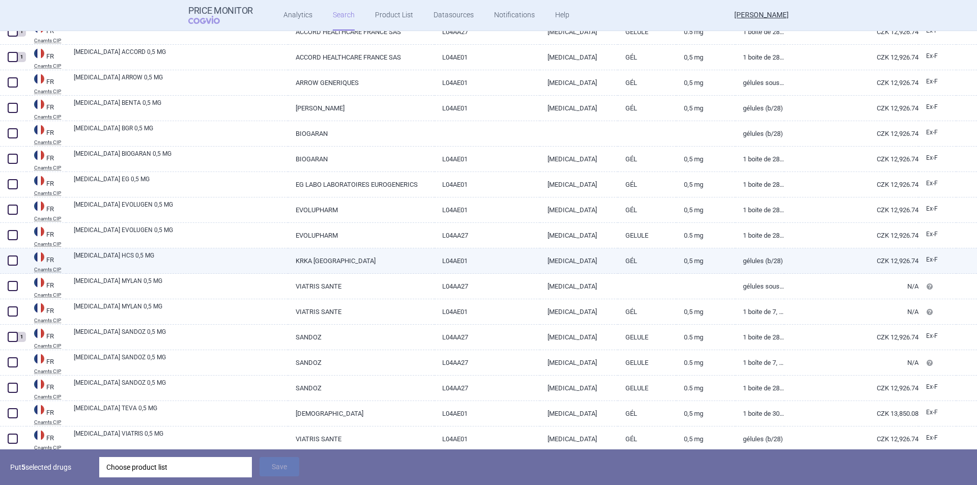
click at [13, 260] on span at bounding box center [13, 260] width 10 height 10
checkbox input "true"
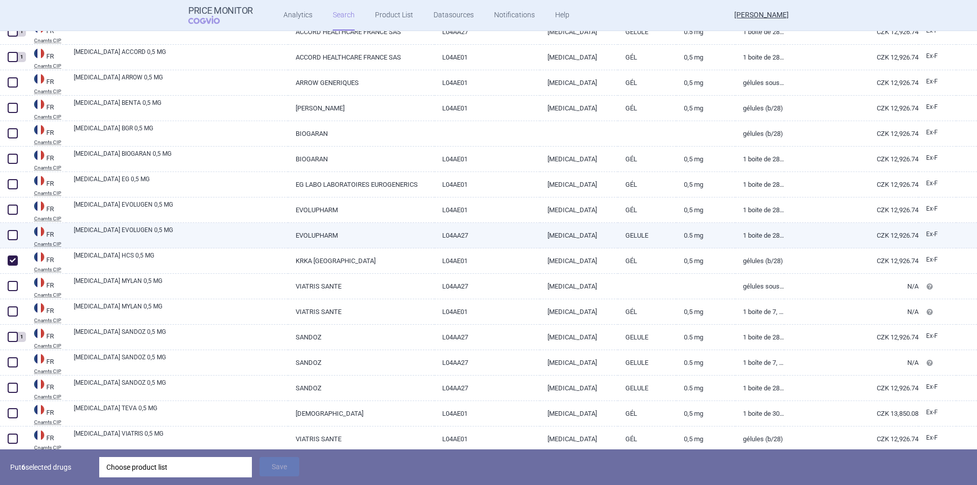
click at [10, 235] on span at bounding box center [13, 235] width 10 height 10
checkbox input "true"
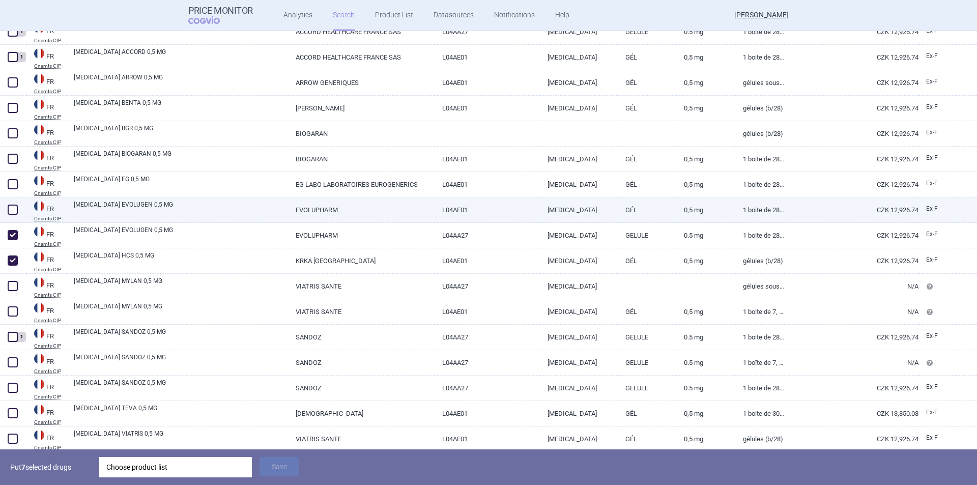
click at [13, 212] on span at bounding box center [13, 210] width 10 height 10
checkbox input "true"
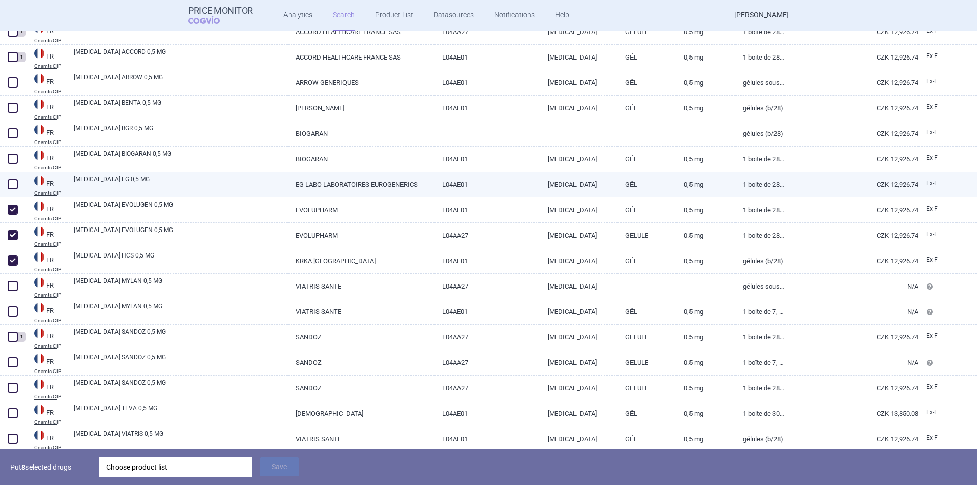
click at [13, 186] on span at bounding box center [13, 184] width 10 height 10
checkbox input "true"
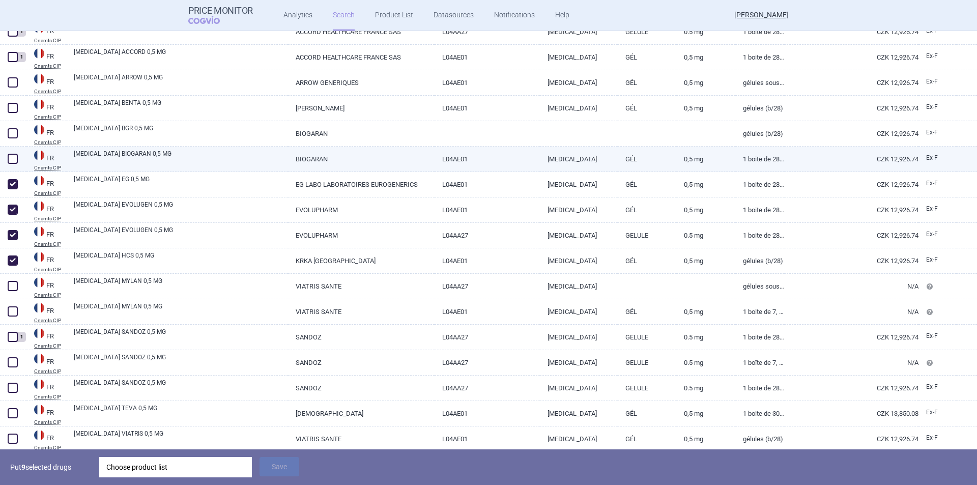
click at [12, 160] on span at bounding box center [13, 159] width 10 height 10
checkbox input "true"
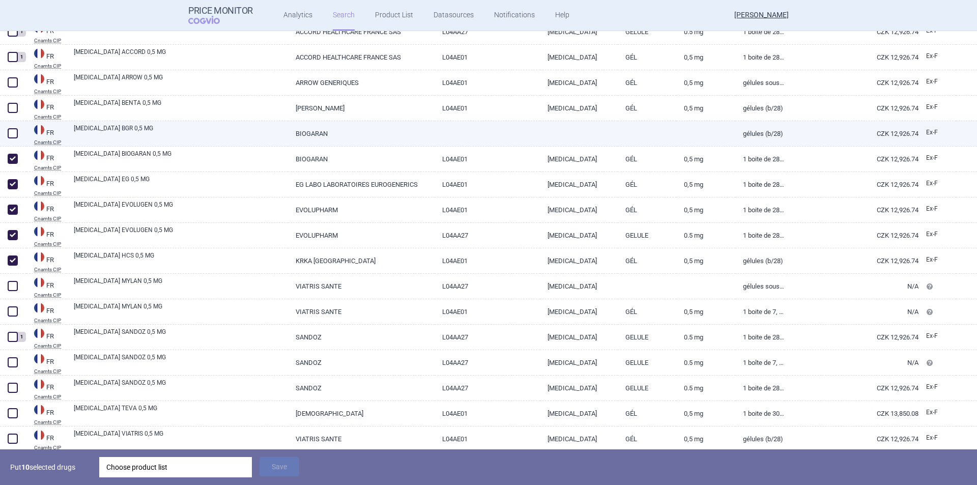
click at [12, 126] on span at bounding box center [12, 133] width 15 height 15
checkbox input "true"
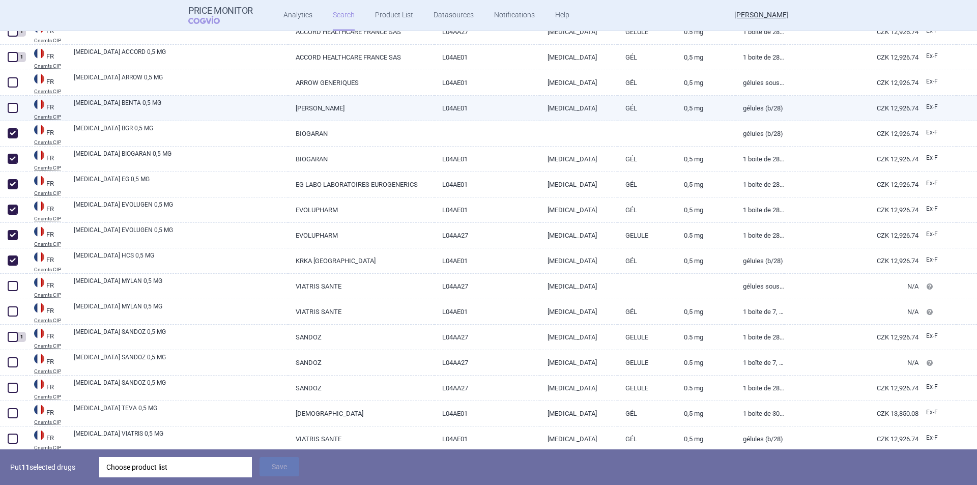
click at [12, 107] on span at bounding box center [13, 108] width 10 height 10
checkbox input "true"
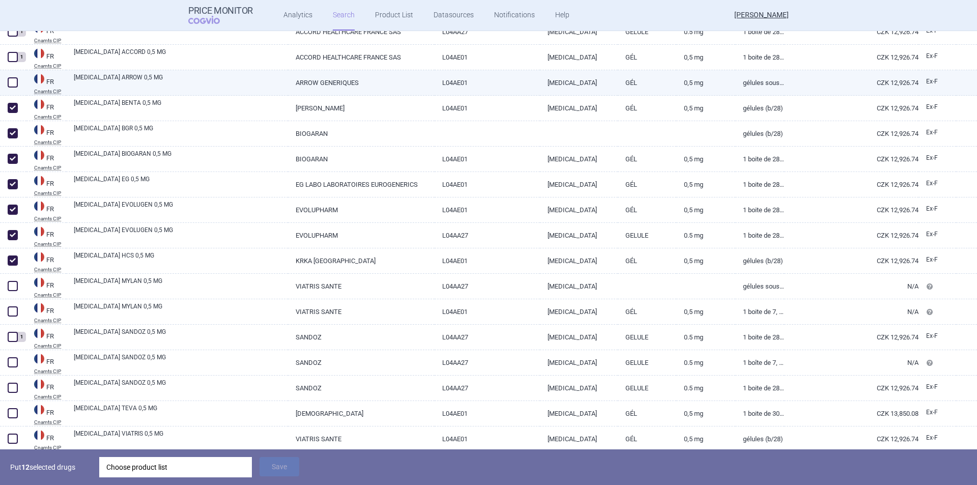
click at [12, 85] on span at bounding box center [13, 82] width 10 height 10
checkbox input "true"
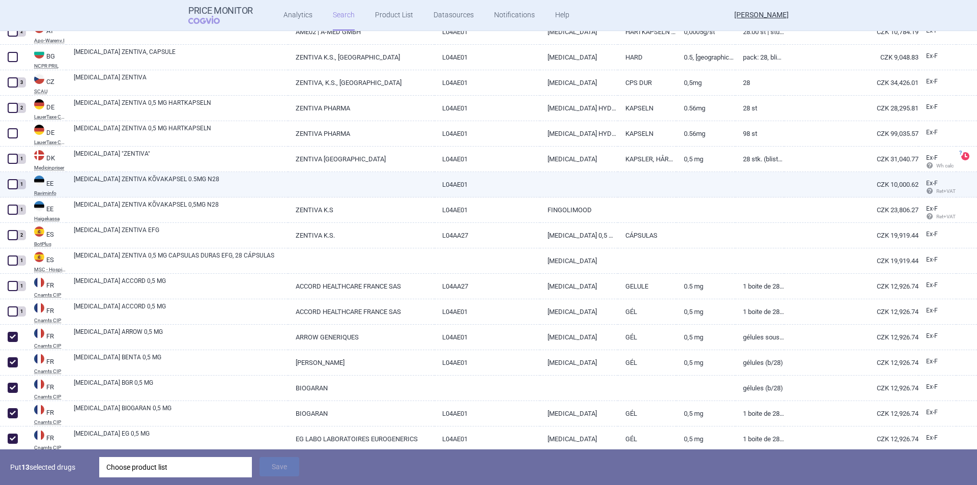
scroll to position [116, 0]
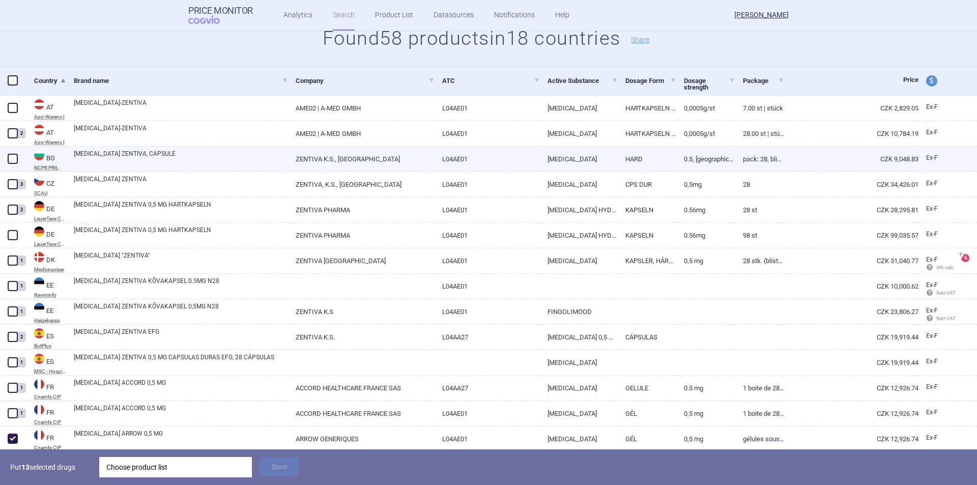
click at [10, 157] on span at bounding box center [13, 159] width 10 height 10
checkbox input "true"
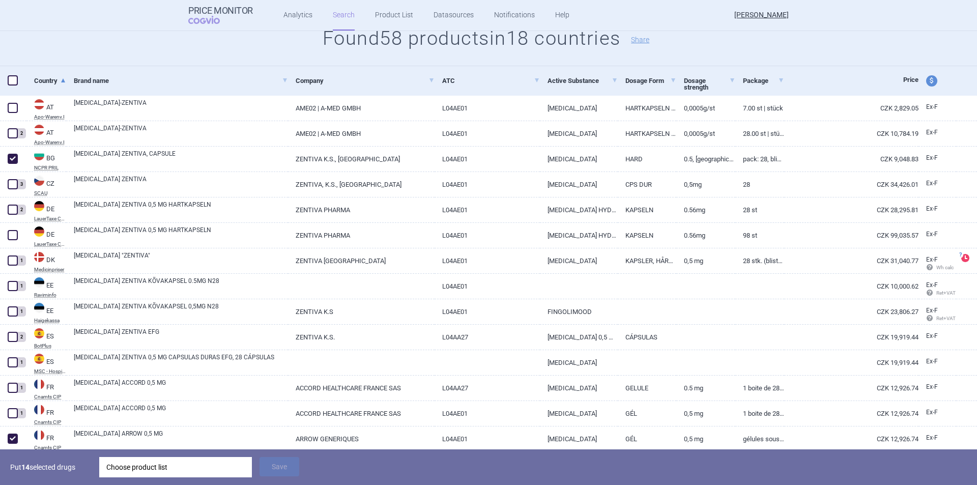
click at [144, 465] on div "Choose product list" at bounding box center [175, 467] width 138 height 20
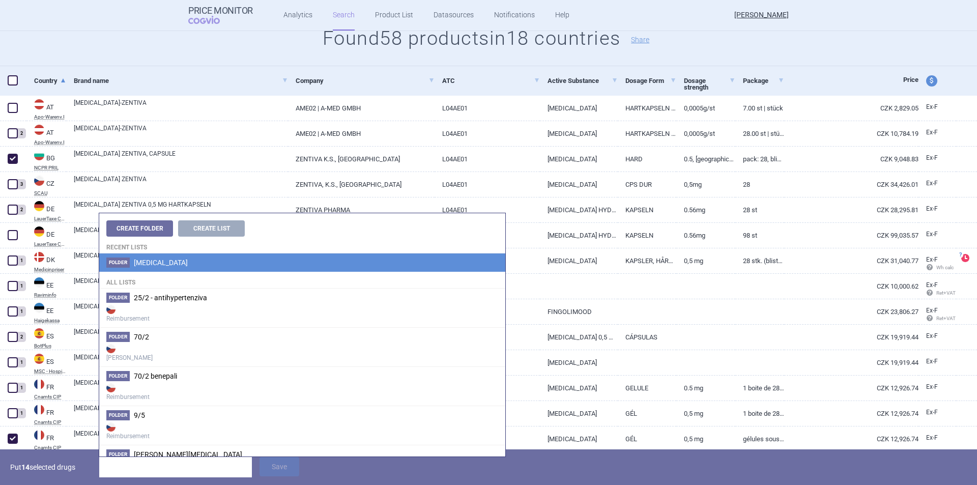
click at [166, 264] on span "[MEDICAL_DATA]" at bounding box center [161, 263] width 54 height 8
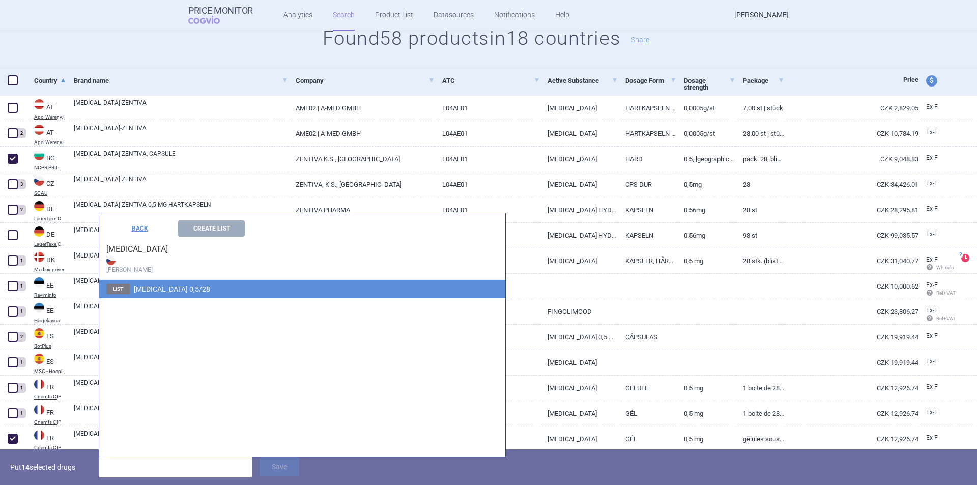
click at [126, 292] on span "List" at bounding box center [117, 289] width 23 height 10
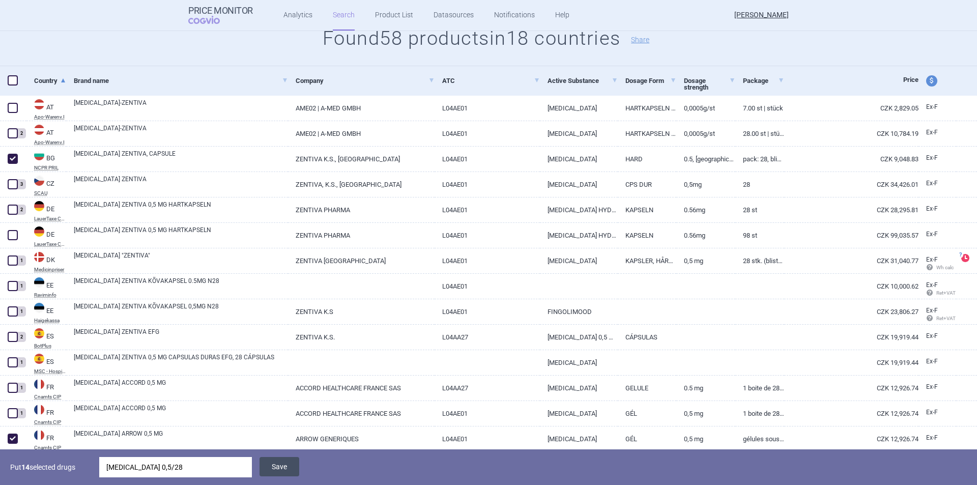
click at [277, 464] on button "Save" at bounding box center [280, 466] width 40 height 19
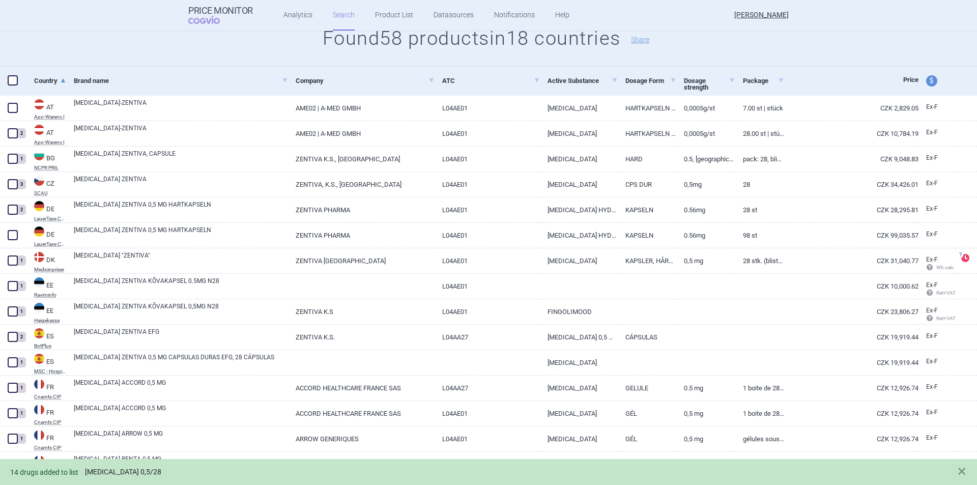
click at [127, 470] on link "fingolimod 0,5/28" at bounding box center [123, 472] width 76 height 9
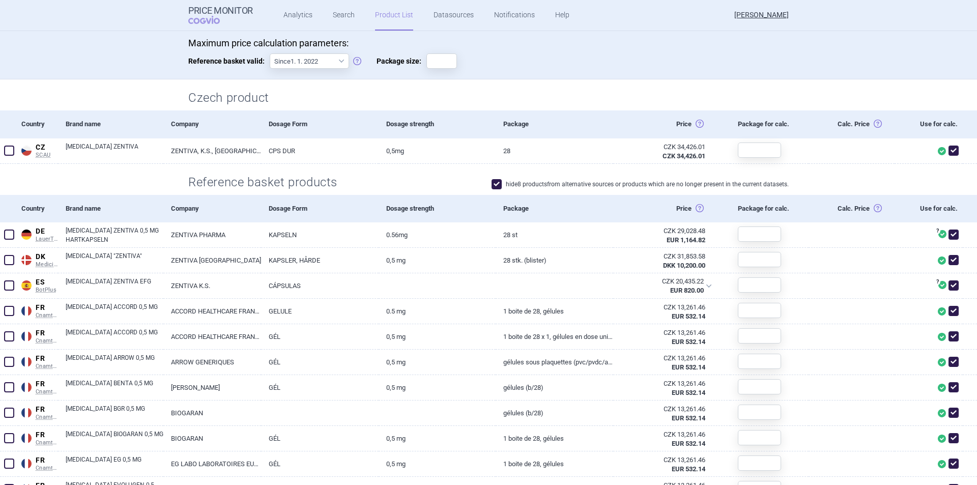
scroll to position [204, 0]
click at [681, 208] on div "Price Horní cena: Ex-factory price (zveřejněná, nebo vypočítaná dle SP-CAU-010)…" at bounding box center [671, 207] width 117 height 27
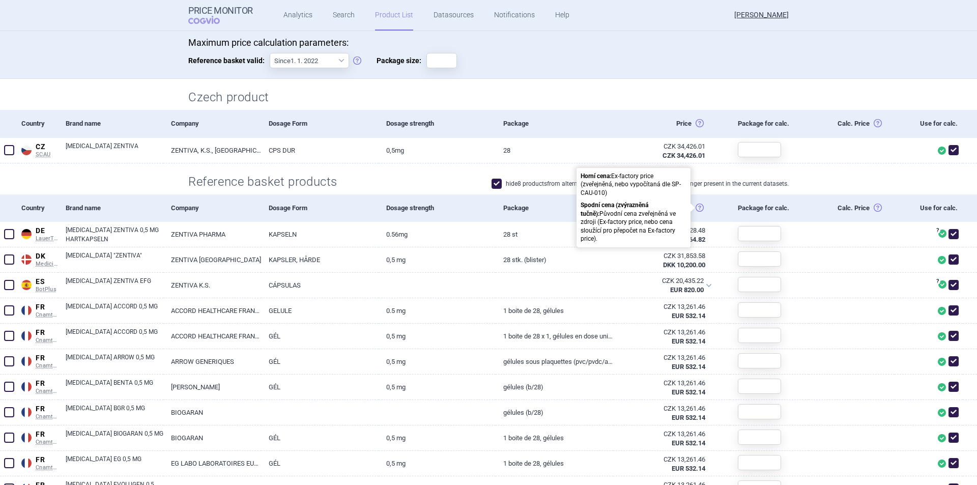
click at [696, 209] on span at bounding box center [700, 208] width 8 height 8
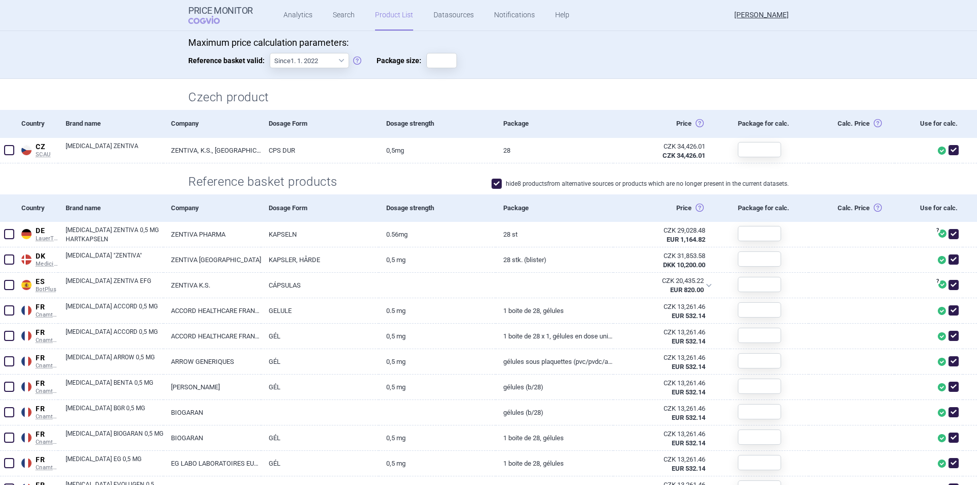
click at [529, 70] on div "Maximum price calculation parameters: Reference basket valid: Since 1. 1. 2022 …" at bounding box center [488, 58] width 601 height 42
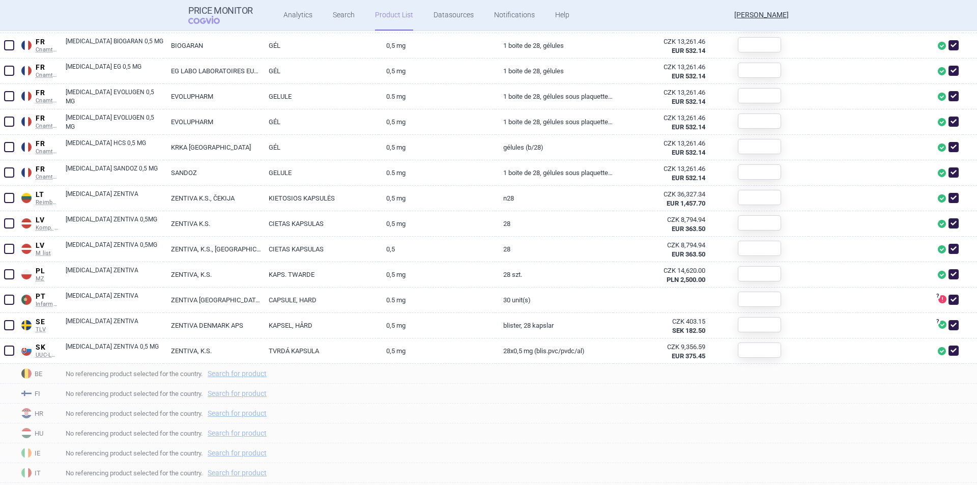
scroll to position [659, 0]
